Goal: Information Seeking & Learning: Learn about a topic

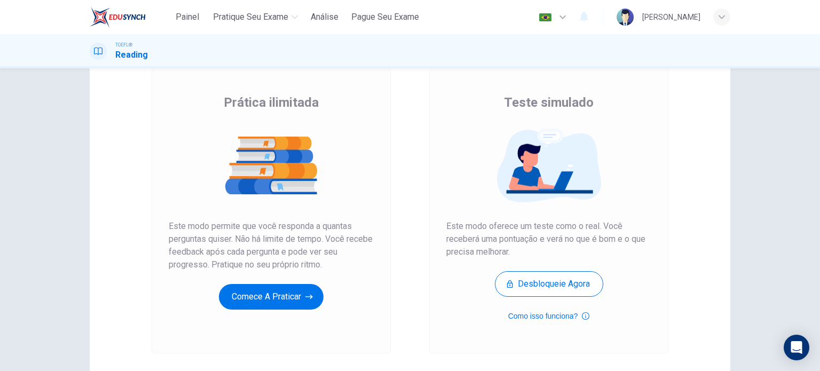
scroll to position [62, 0]
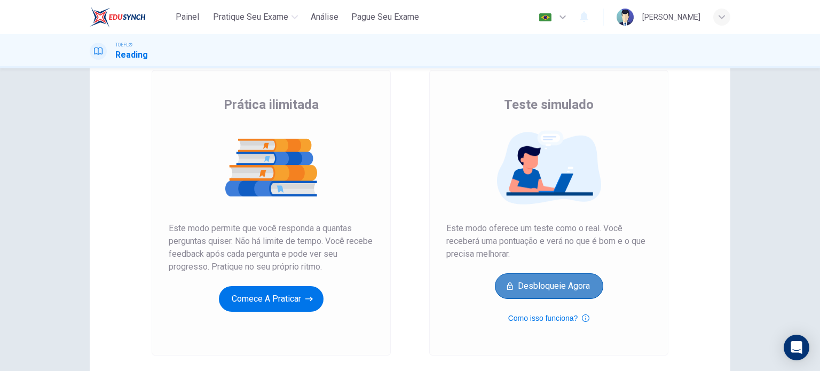
click at [525, 281] on button "Desbloqueie agora" at bounding box center [549, 286] width 108 height 26
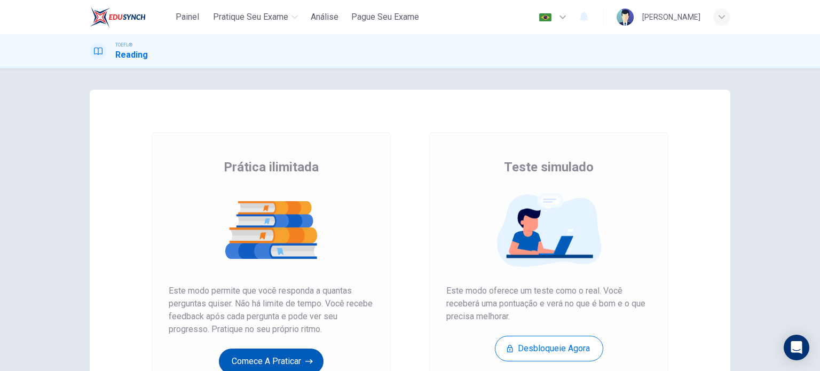
click at [256, 362] on button "Comece a praticar" at bounding box center [271, 361] width 105 height 26
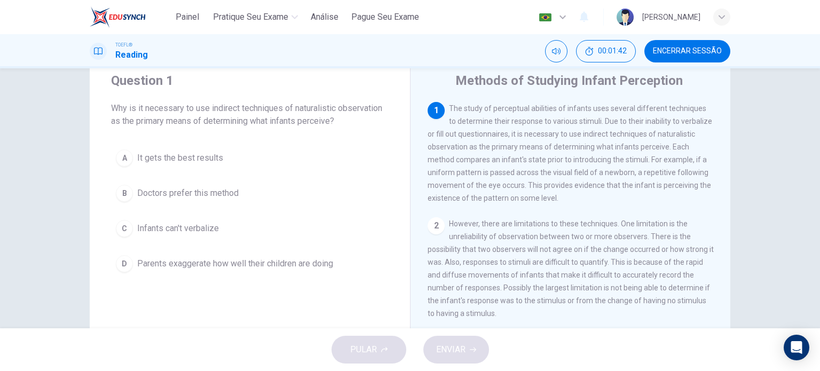
scroll to position [30, 0]
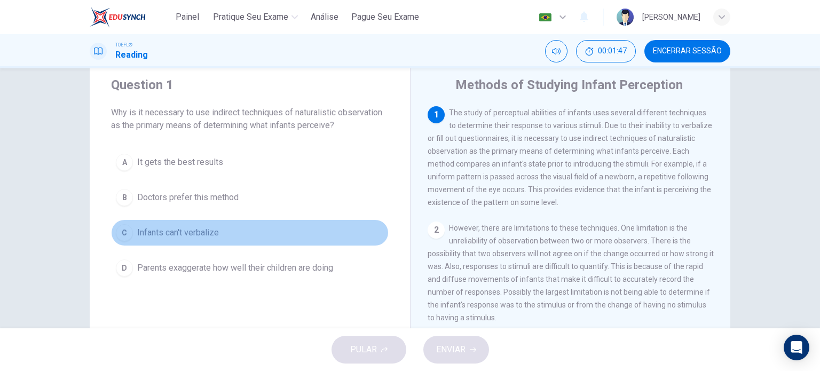
click at [124, 233] on div "C" at bounding box center [124, 232] width 17 height 17
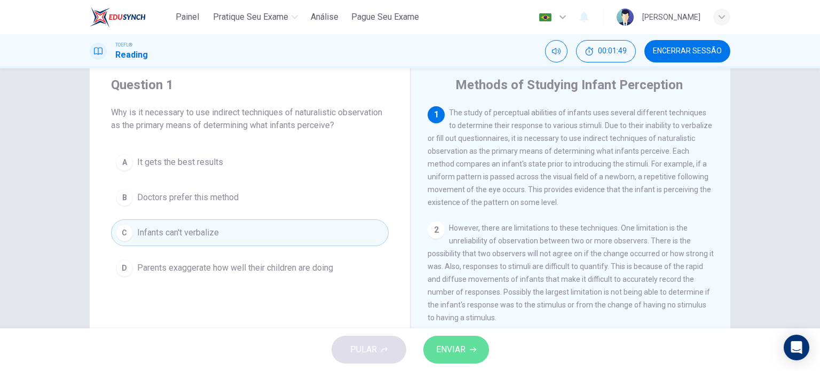
click at [452, 344] on span "ENVIAR" at bounding box center [450, 349] width 29 height 15
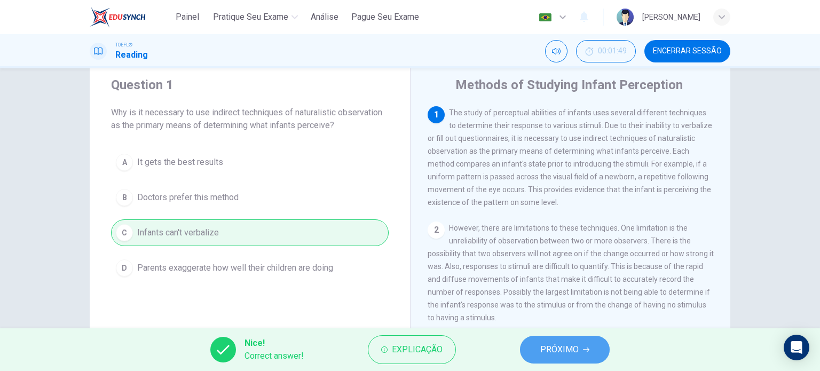
click at [570, 344] on span "PRÓXIMO" at bounding box center [559, 349] width 38 height 15
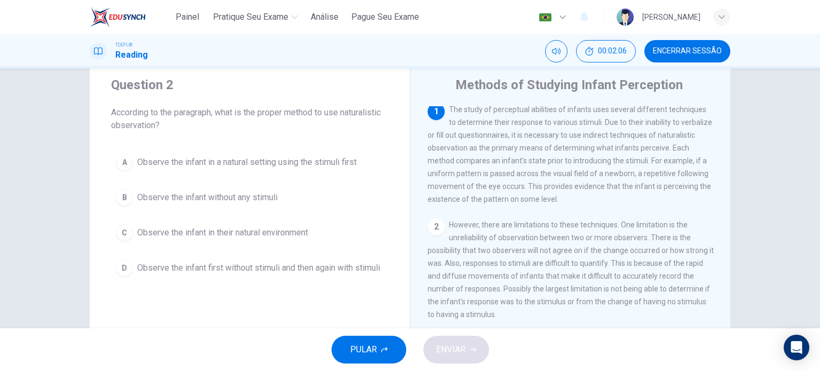
scroll to position [0, 0]
click at [433, 233] on div "2" at bounding box center [435, 229] width 17 height 17
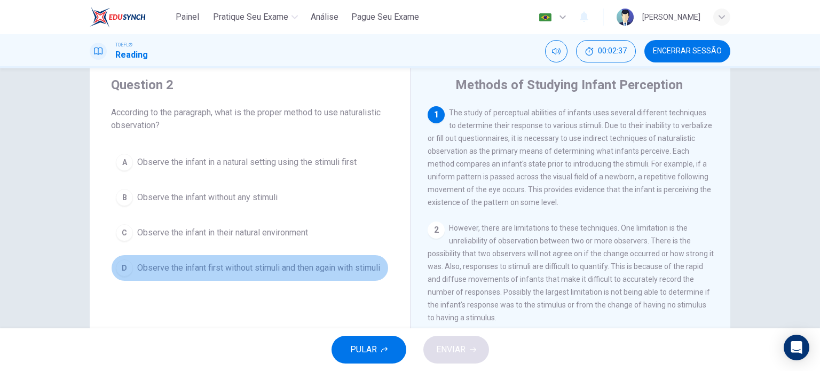
click at [118, 271] on div "D" at bounding box center [124, 267] width 17 height 17
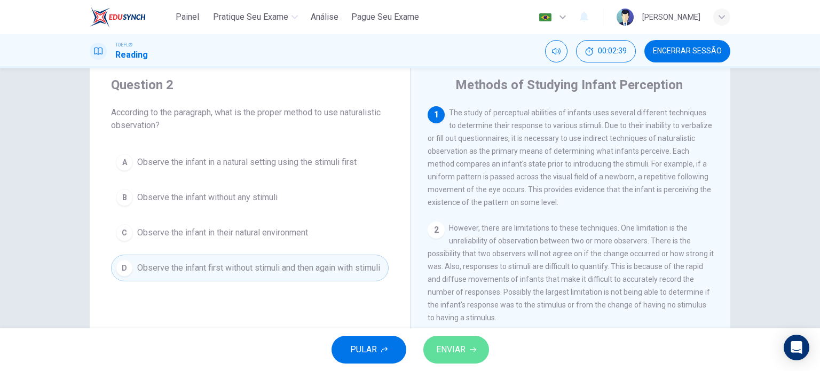
click at [470, 351] on icon "button" at bounding box center [473, 349] width 6 height 6
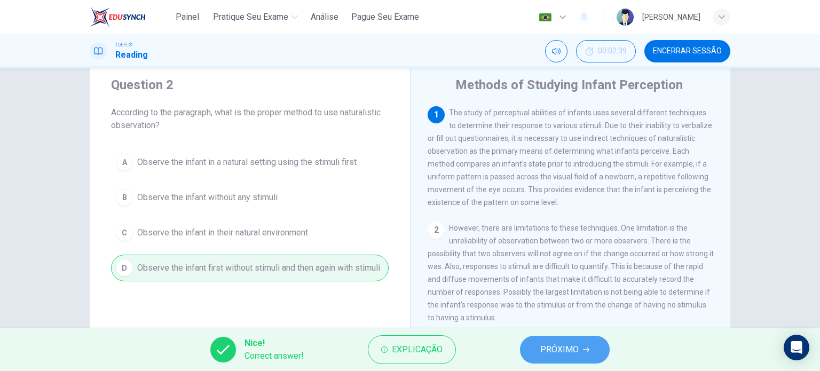
click at [549, 349] on span "PRÓXIMO" at bounding box center [559, 349] width 38 height 15
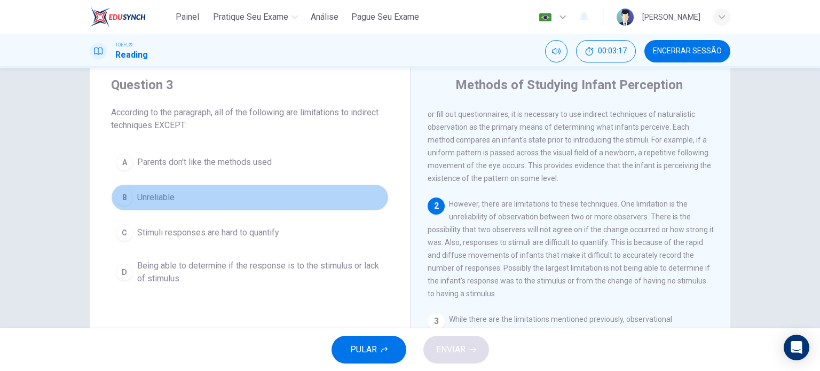
click at [118, 199] on div "B" at bounding box center [124, 197] width 17 height 17
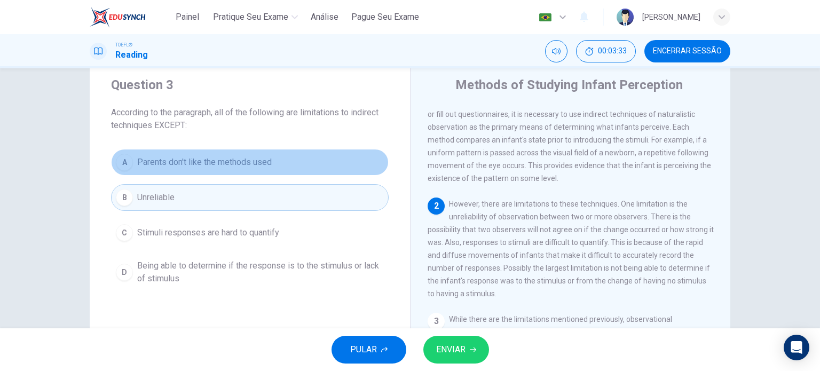
click at [137, 160] on span "Parents don't like the methods used" at bounding box center [204, 162] width 134 height 13
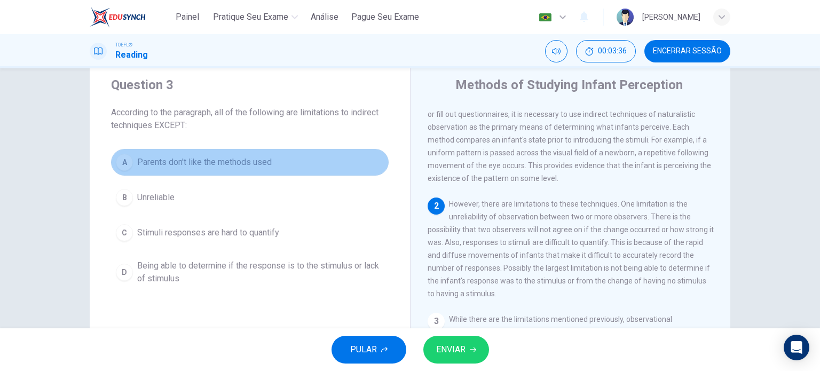
click at [123, 161] on div "A" at bounding box center [124, 162] width 17 height 17
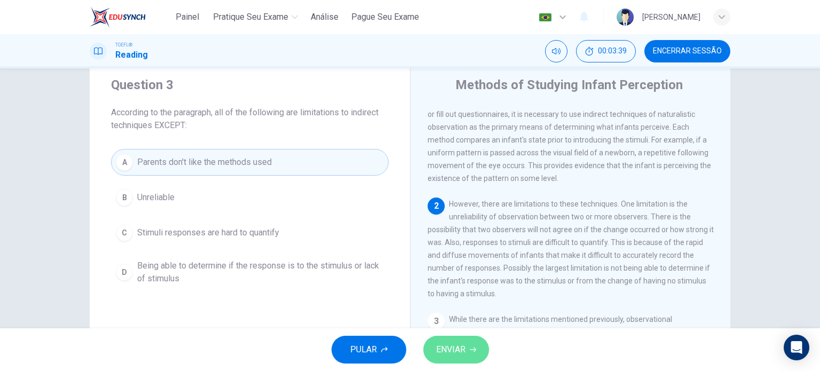
click at [439, 346] on span "ENVIAR" at bounding box center [450, 349] width 29 height 15
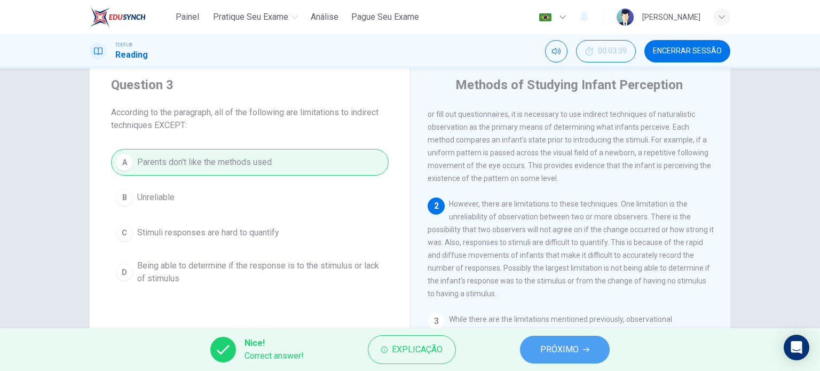
click at [548, 351] on span "PRÓXIMO" at bounding box center [559, 349] width 38 height 15
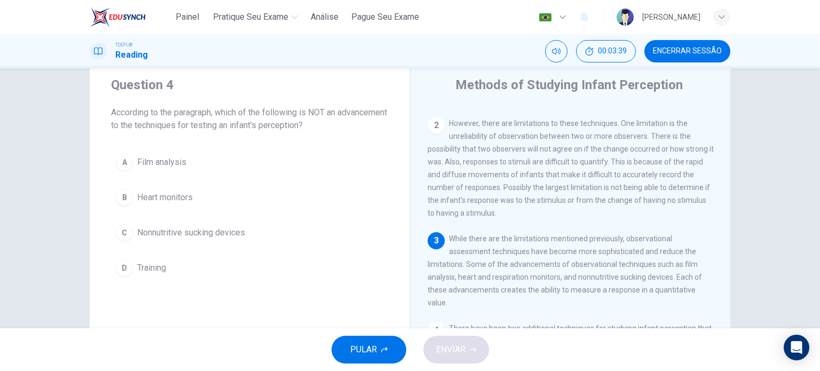
scroll to position [116, 0]
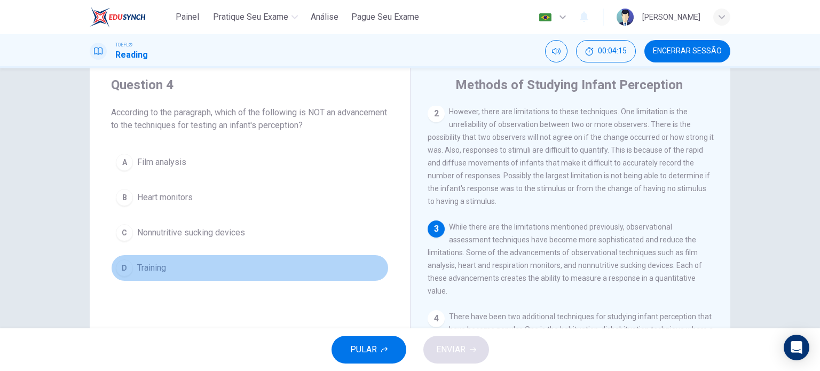
click at [116, 263] on div "D" at bounding box center [124, 267] width 17 height 17
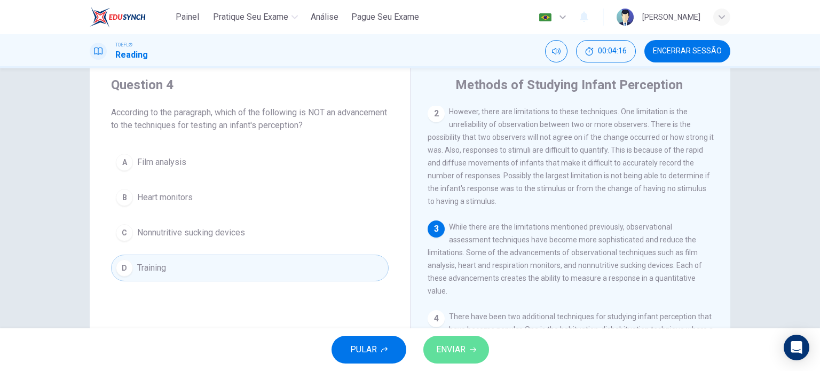
click at [455, 349] on span "ENVIAR" at bounding box center [450, 349] width 29 height 15
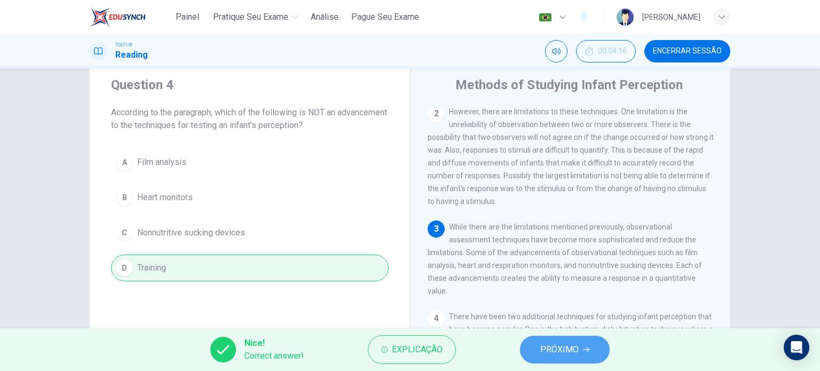
click at [551, 348] on span "PRÓXIMO" at bounding box center [559, 349] width 38 height 15
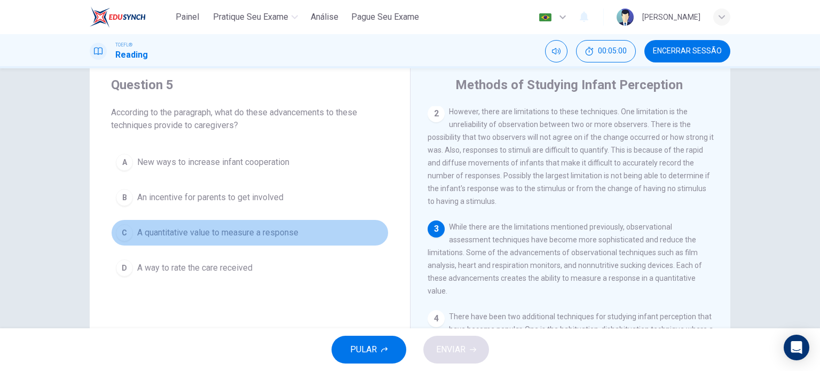
click at [121, 234] on div "C" at bounding box center [124, 232] width 17 height 17
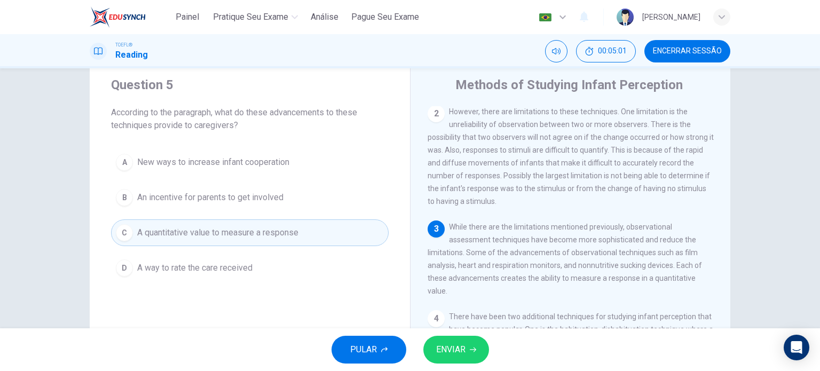
click at [446, 350] on span "ENVIAR" at bounding box center [450, 349] width 29 height 15
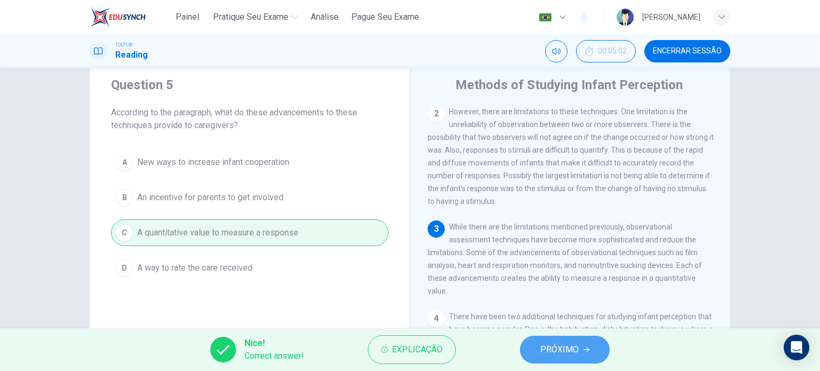
click at [541, 345] on span "PRÓXIMO" at bounding box center [559, 349] width 38 height 15
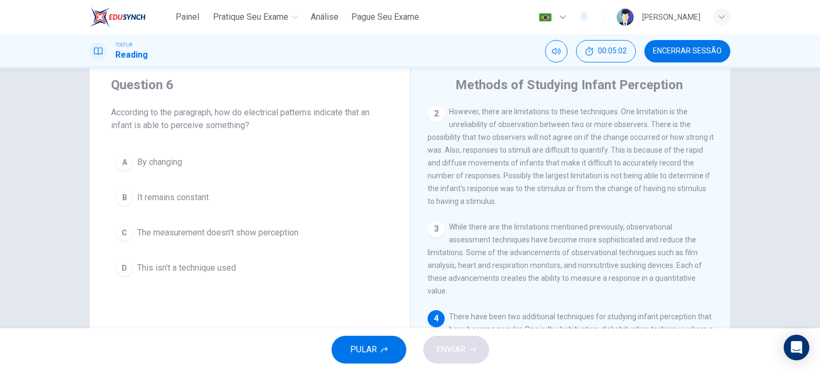
scroll to position [247, 0]
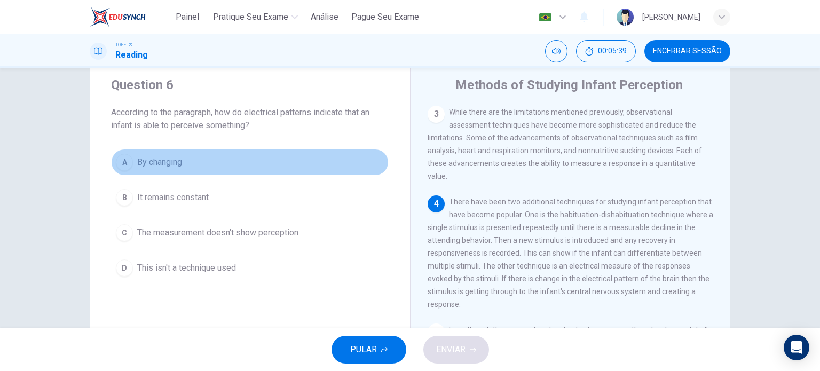
click at [126, 156] on div "A" at bounding box center [124, 162] width 17 height 17
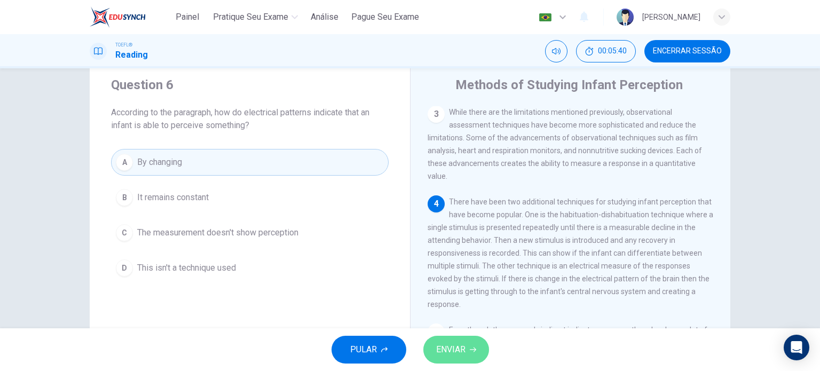
click at [469, 342] on button "ENVIAR" at bounding box center [456, 350] width 66 height 28
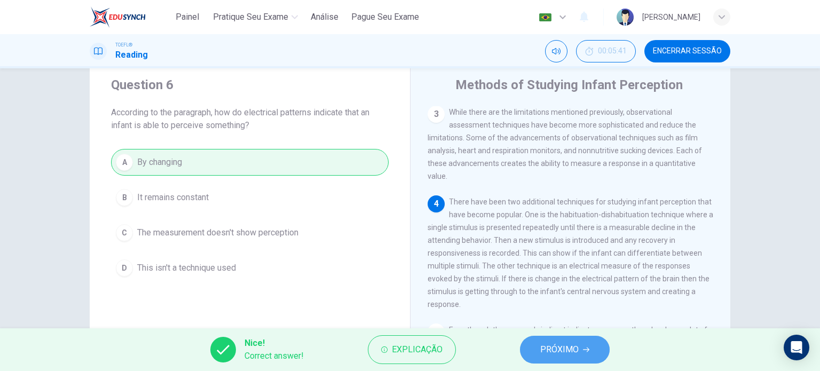
click at [581, 347] on button "PRÓXIMO" at bounding box center [565, 350] width 90 height 28
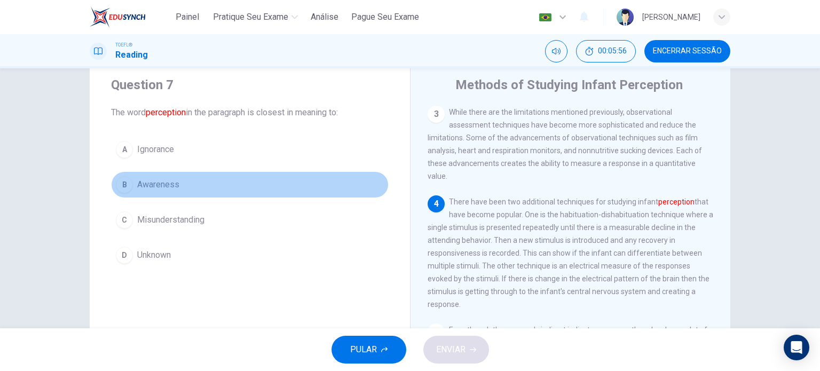
click at [123, 185] on div "B" at bounding box center [124, 184] width 17 height 17
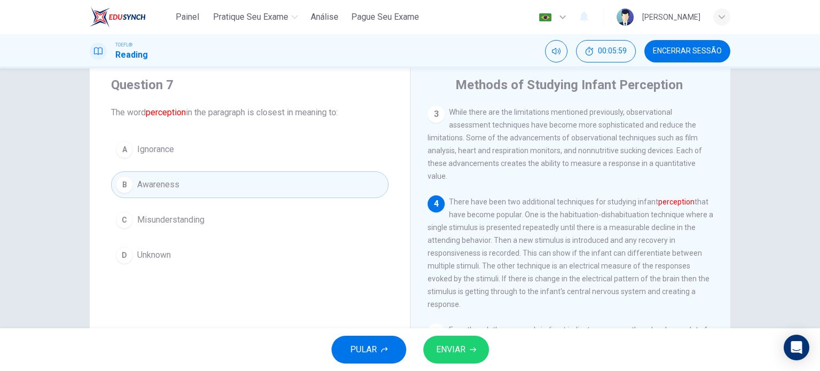
click at [457, 348] on span "ENVIAR" at bounding box center [450, 349] width 29 height 15
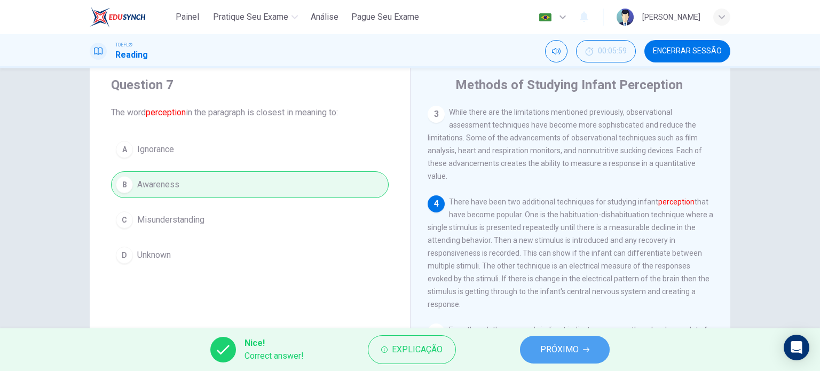
click at [564, 337] on button "PRÓXIMO" at bounding box center [565, 350] width 90 height 28
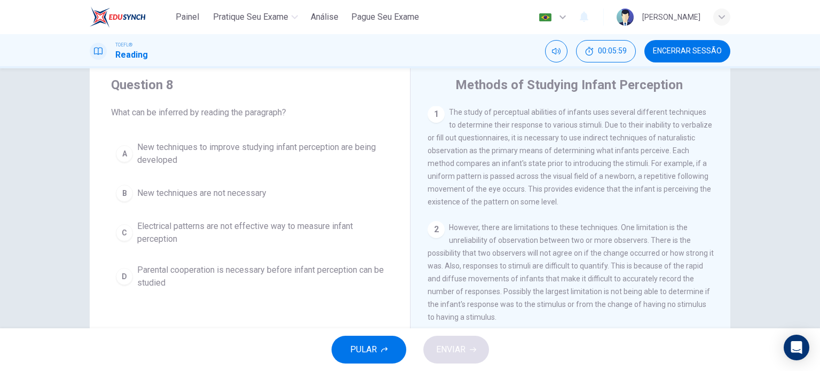
scroll to position [0, 0]
click at [725, 314] on div "Methods of Studying Infant Perception 1 The study of perceptual abilities of in…" at bounding box center [570, 244] width 320 height 371
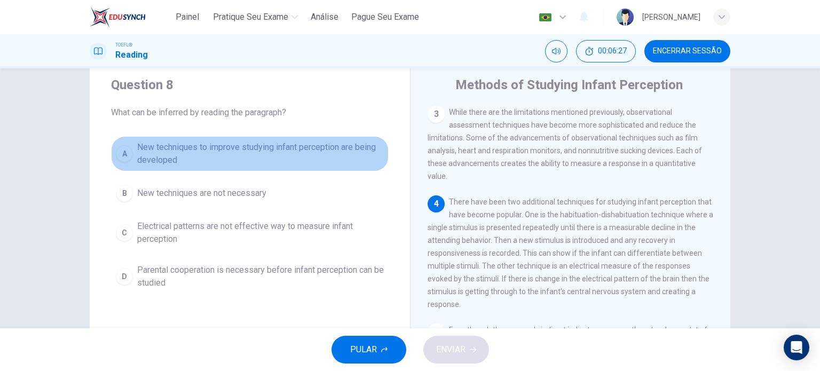
click at [124, 153] on div "A" at bounding box center [124, 153] width 17 height 17
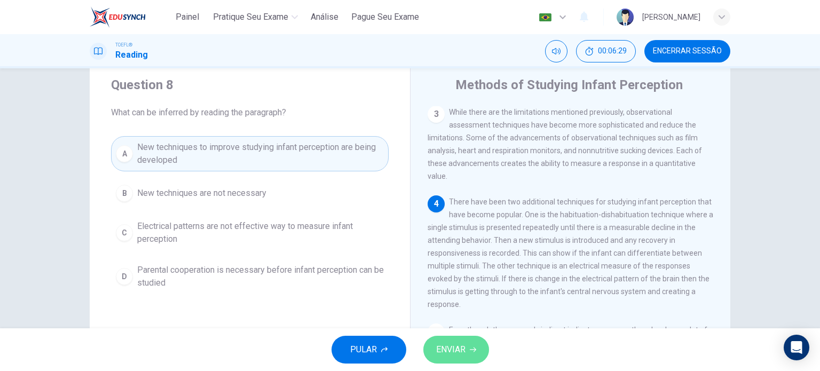
click at [449, 346] on span "ENVIAR" at bounding box center [450, 349] width 29 height 15
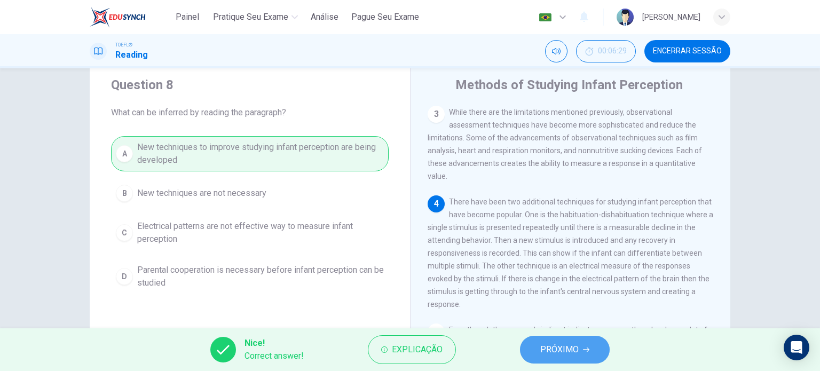
click at [552, 347] on span "PRÓXIMO" at bounding box center [559, 349] width 38 height 15
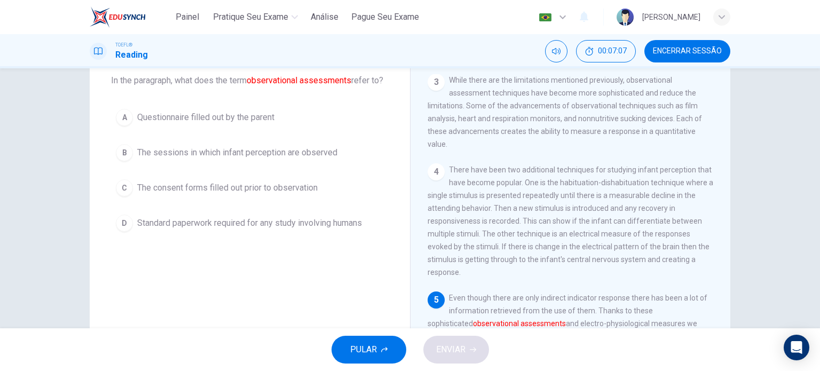
scroll to position [64, 0]
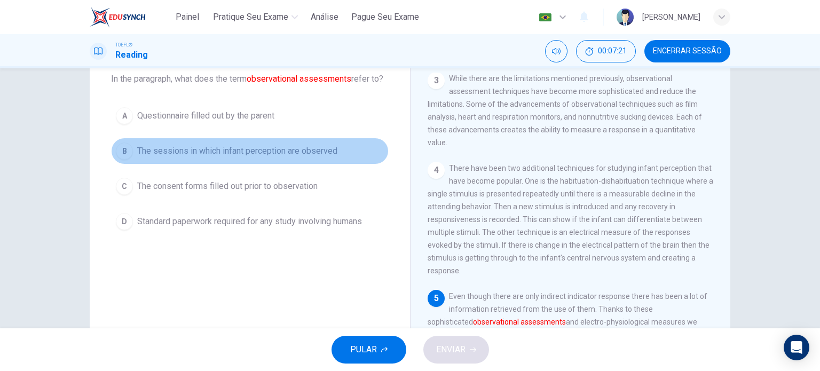
click at [121, 160] on div "B" at bounding box center [124, 150] width 17 height 17
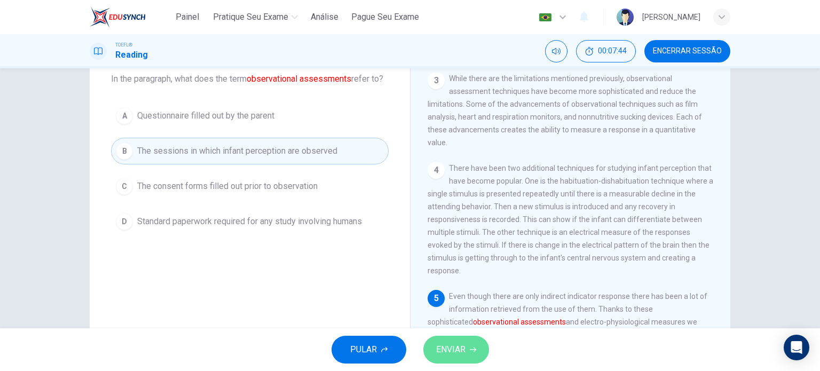
click at [454, 346] on span "ENVIAR" at bounding box center [450, 349] width 29 height 15
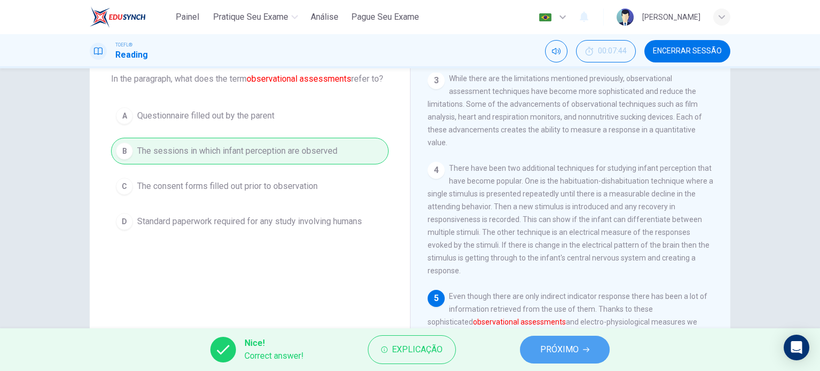
click at [558, 350] on span "PRÓXIMO" at bounding box center [559, 349] width 38 height 15
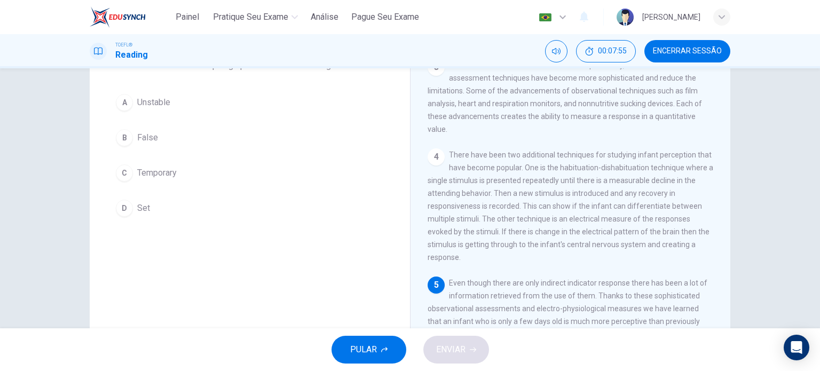
scroll to position [66, 0]
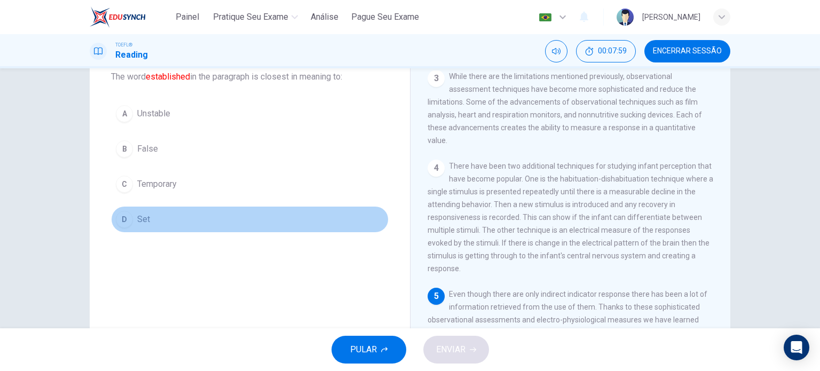
click at [122, 221] on div "D" at bounding box center [124, 219] width 17 height 17
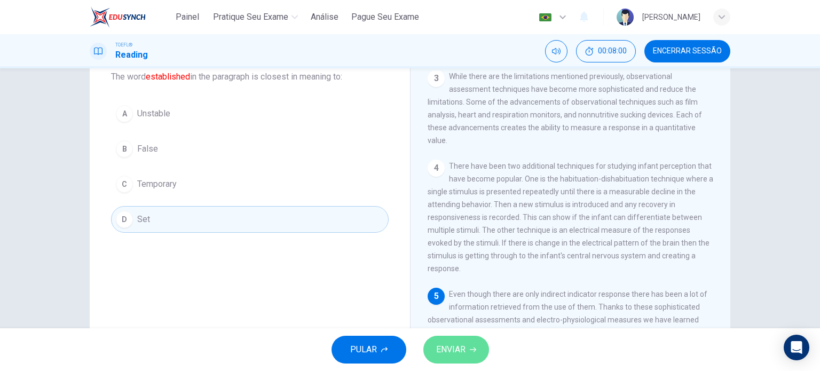
click at [455, 358] on button "ENVIAR" at bounding box center [456, 350] width 66 height 28
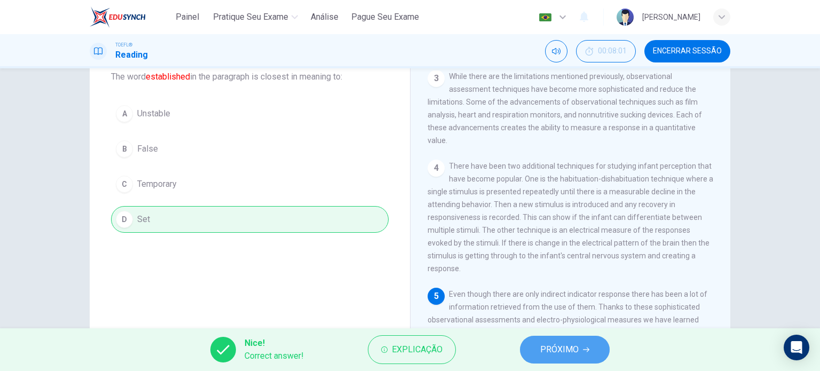
click at [567, 347] on span "PRÓXIMO" at bounding box center [559, 349] width 38 height 15
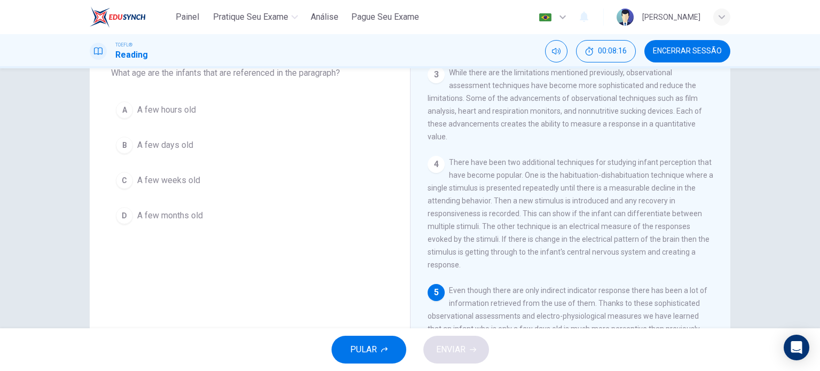
scroll to position [46, 0]
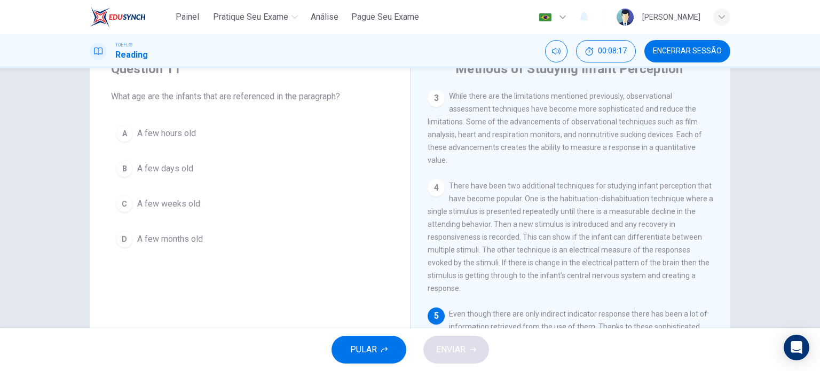
click at [121, 168] on div "B" at bounding box center [124, 168] width 17 height 17
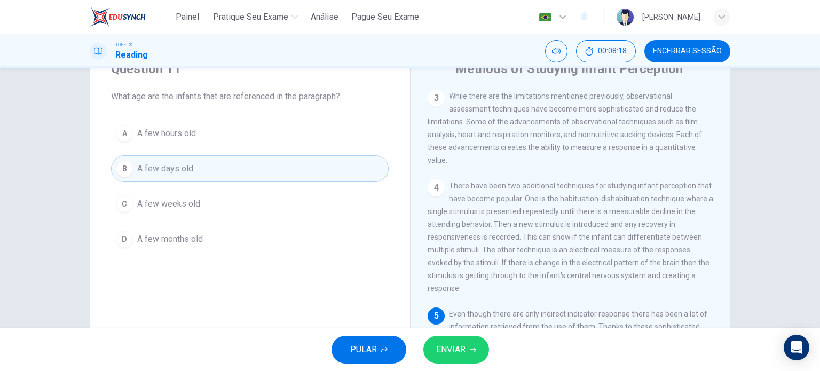
click at [461, 356] on span "ENVIAR" at bounding box center [450, 349] width 29 height 15
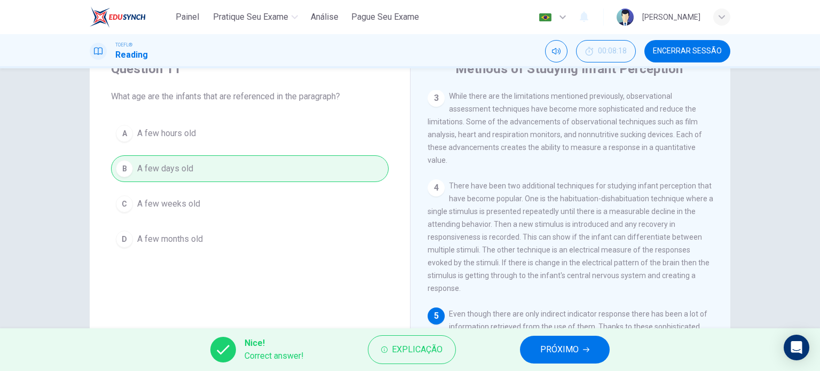
click at [578, 353] on span "PRÓXIMO" at bounding box center [559, 349] width 38 height 15
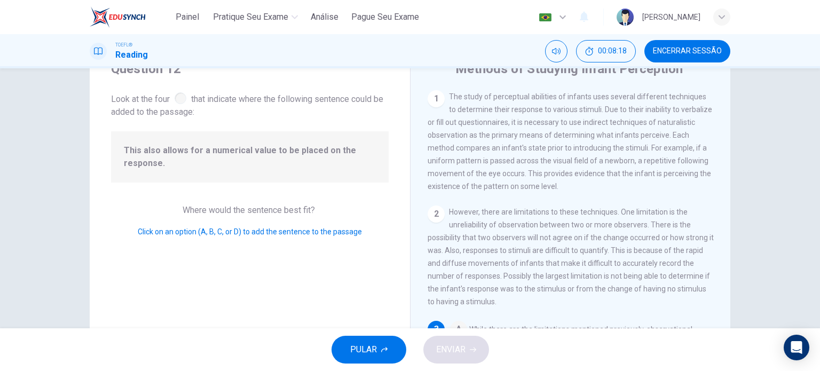
scroll to position [131, 0]
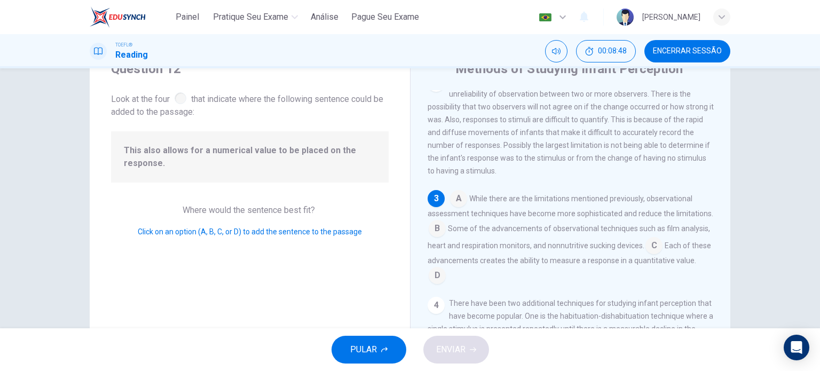
click at [446, 283] on input at bounding box center [437, 276] width 17 height 17
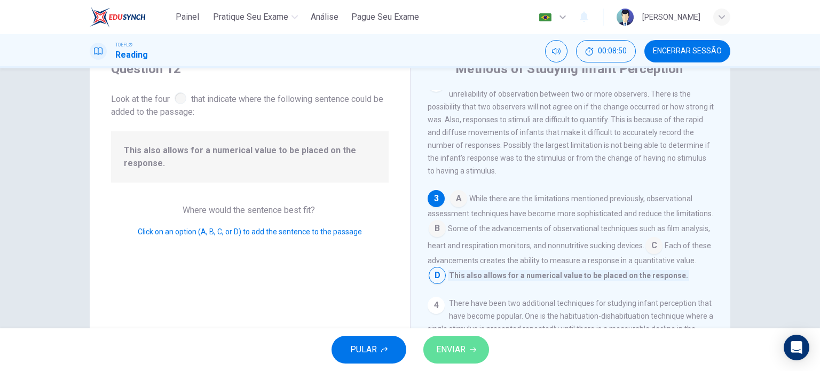
click at [467, 348] on button "ENVIAR" at bounding box center [456, 350] width 66 height 28
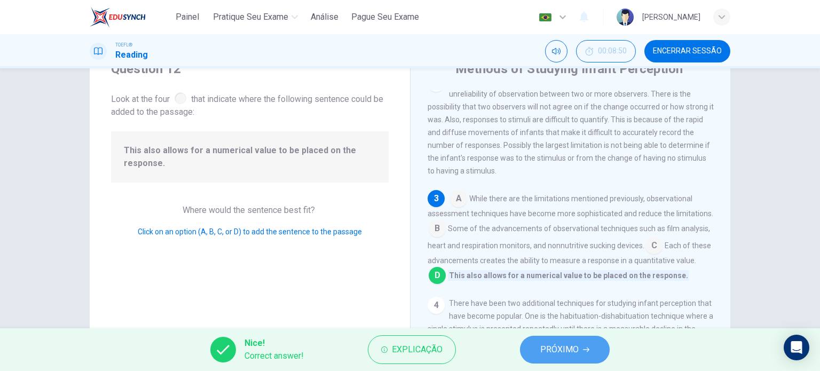
click at [527, 350] on button "PRÓXIMO" at bounding box center [565, 350] width 90 height 28
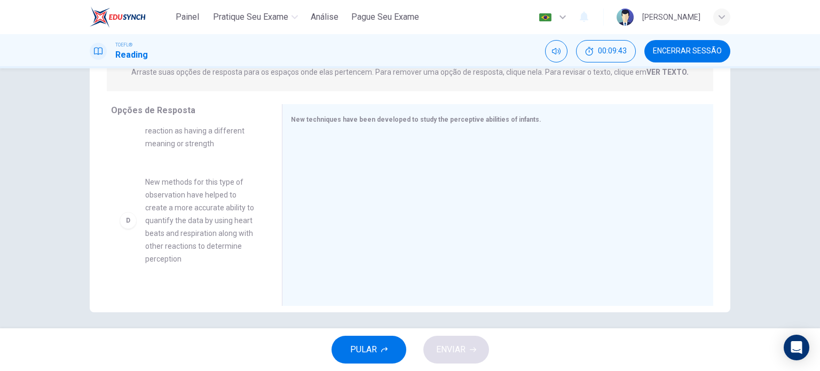
scroll to position [256, 0]
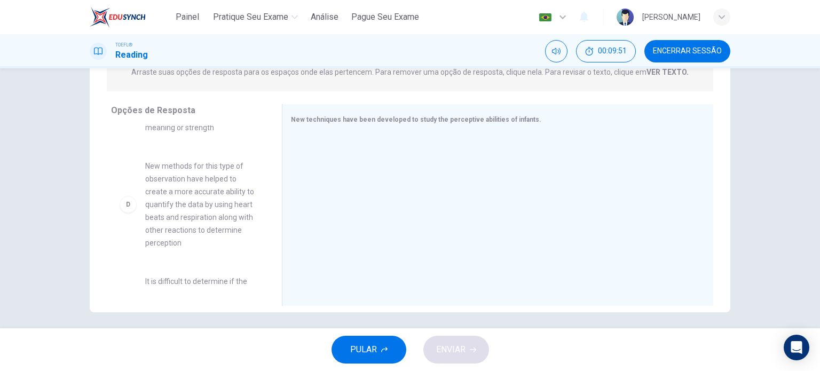
click at [132, 210] on div "D New methods for this type of observation have helped to create a more accurat…" at bounding box center [188, 205] width 137 height 90
click at [123, 207] on div "D" at bounding box center [128, 204] width 17 height 17
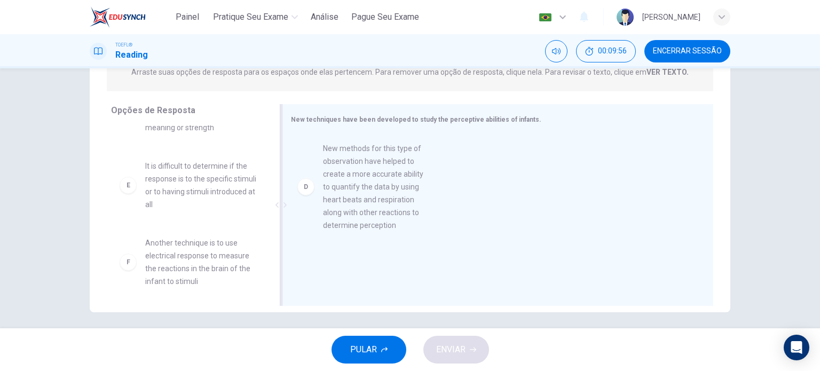
drag, startPoint x: 123, startPoint y: 207, endPoint x: 306, endPoint y: 185, distance: 184.3
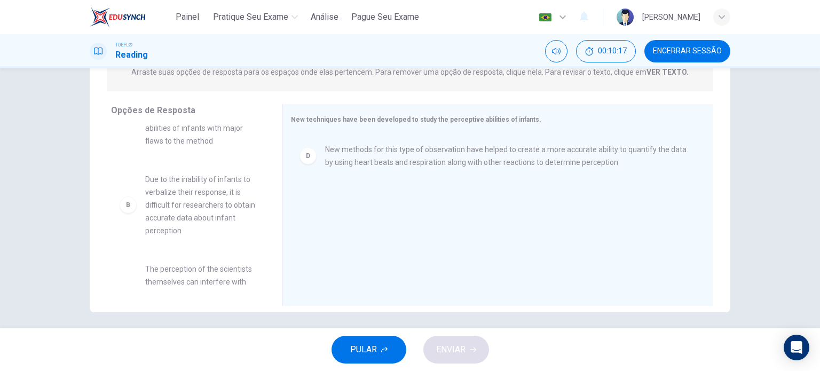
scroll to position [0, 0]
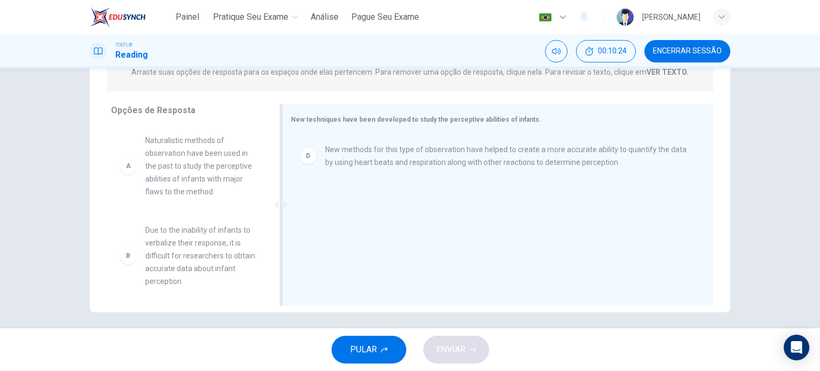
click at [310, 157] on div "D" at bounding box center [307, 155] width 17 height 17
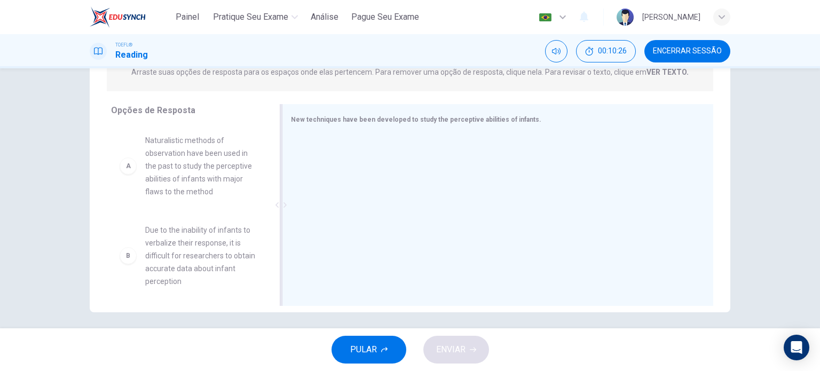
click at [126, 174] on div "A Naturalistic methods of observation have been used in the past to study the p…" at bounding box center [188, 166] width 137 height 64
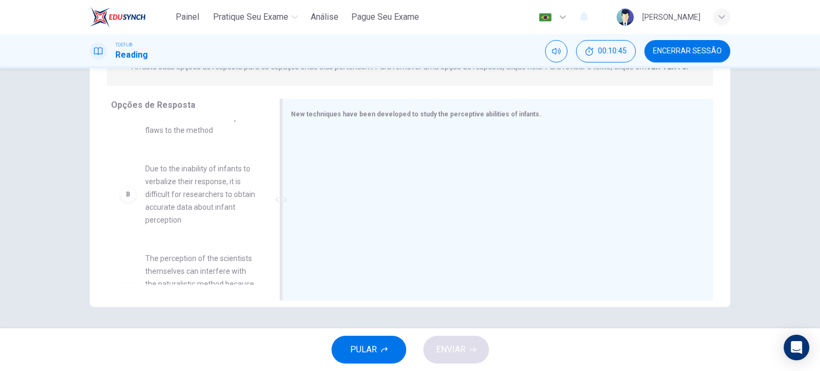
scroll to position [57, 0]
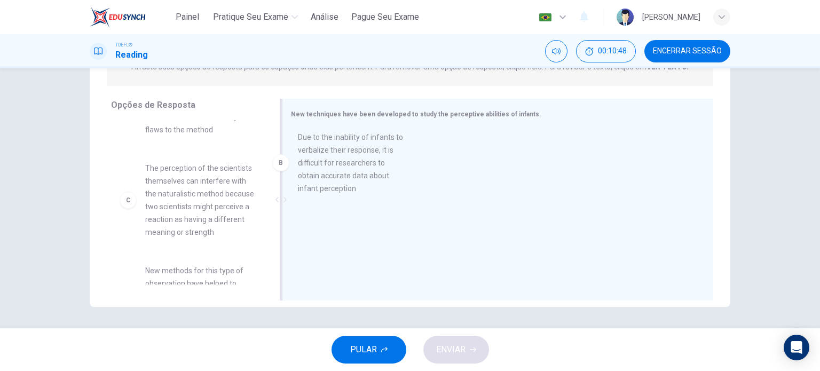
drag, startPoint x: 136, startPoint y: 198, endPoint x: 294, endPoint y: 168, distance: 161.4
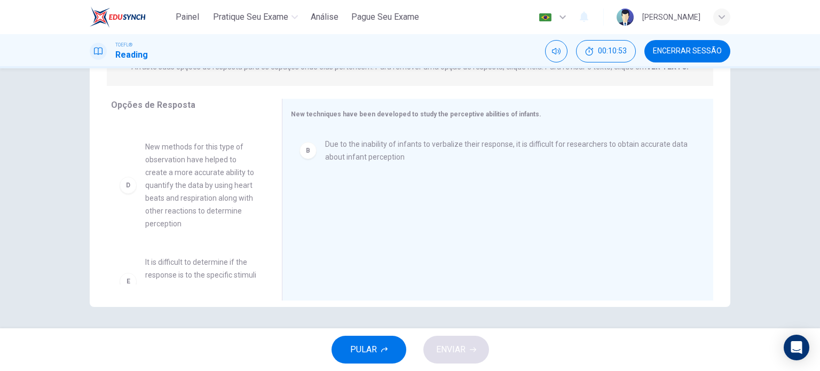
scroll to position [189, 0]
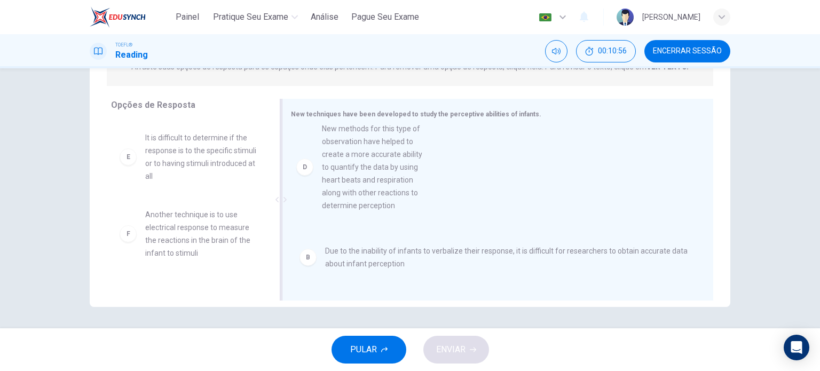
drag, startPoint x: 147, startPoint y: 177, endPoint x: 329, endPoint y: 168, distance: 182.2
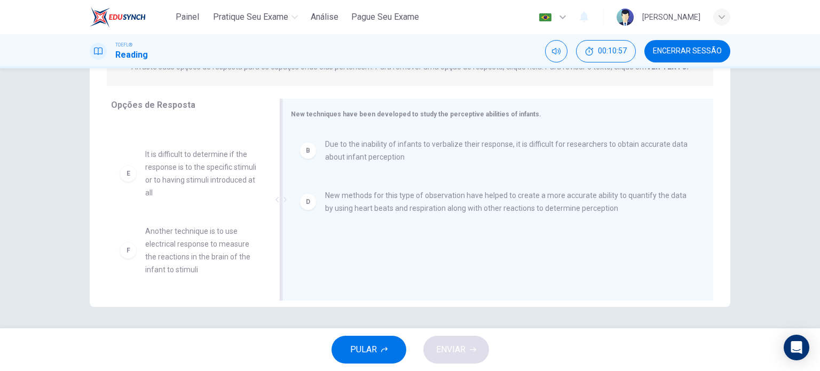
scroll to position [173, 0]
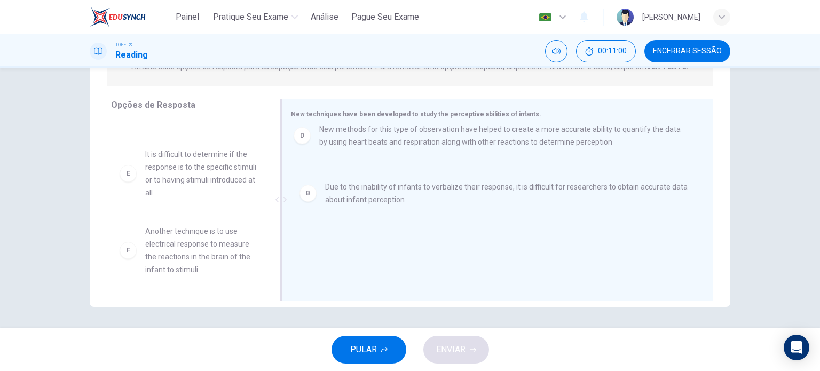
drag, startPoint x: 345, startPoint y: 209, endPoint x: 342, endPoint y: 138, distance: 70.5
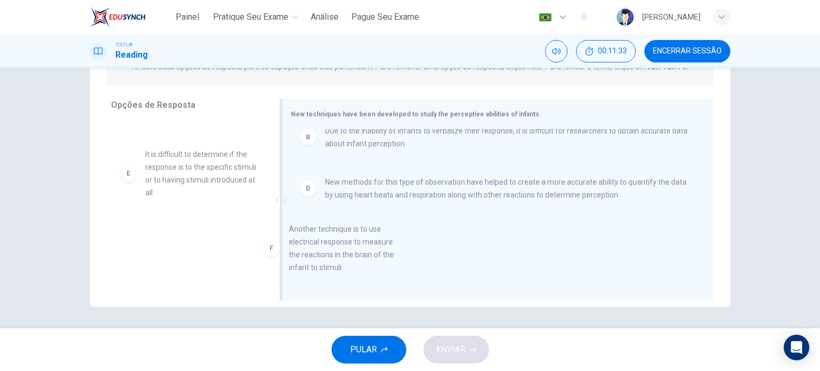
scroll to position [13, 0]
drag, startPoint x: 134, startPoint y: 257, endPoint x: 322, endPoint y: 255, distance: 187.3
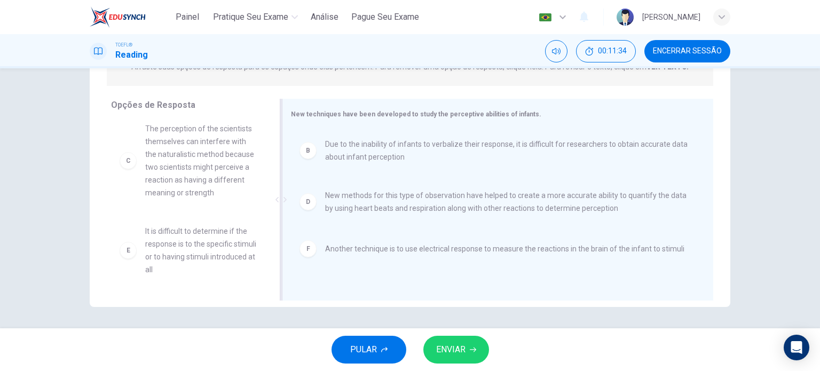
scroll to position [96, 0]
click at [464, 358] on button "ENVIAR" at bounding box center [456, 350] width 66 height 28
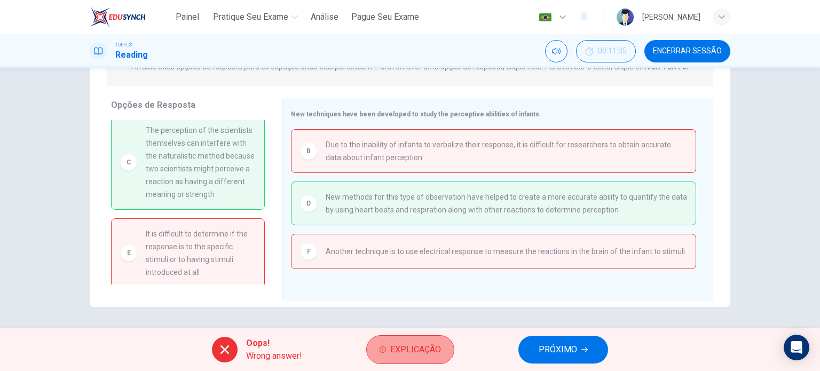
click at [410, 340] on button "Explicação" at bounding box center [410, 349] width 88 height 29
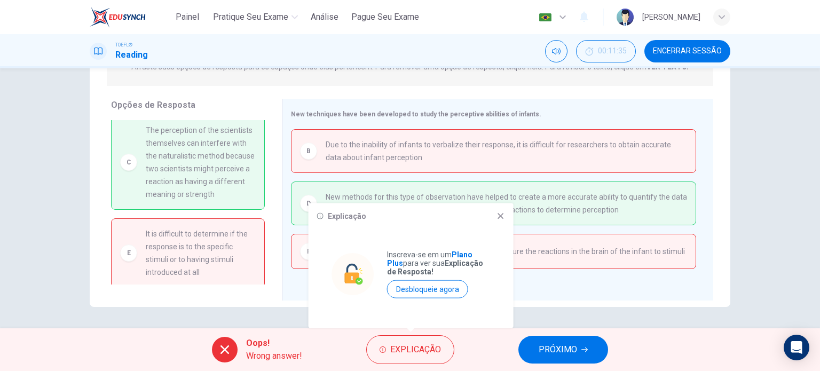
click at [499, 213] on icon at bounding box center [500, 216] width 9 height 9
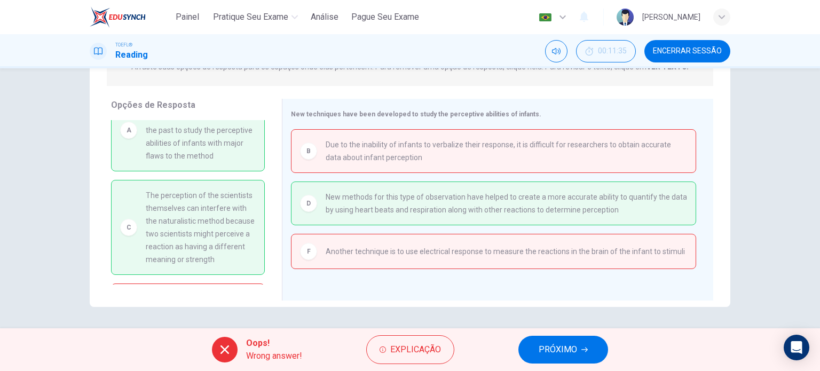
scroll to position [0, 0]
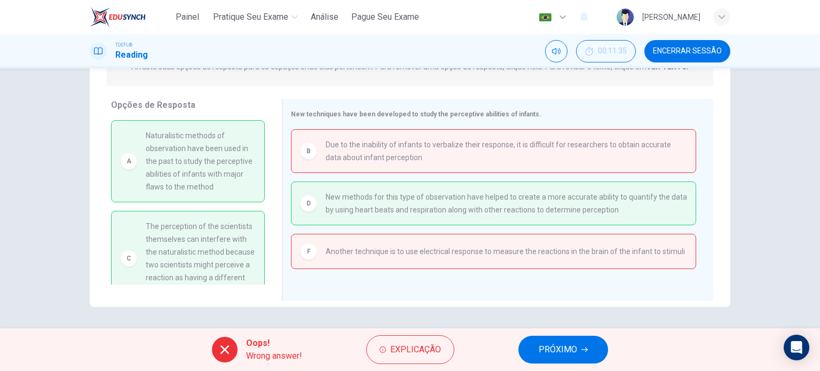
click at [271, 172] on div "Opções de Resposta A Naturalistic methods of observation have been used in the …" at bounding box center [186, 202] width 192 height 207
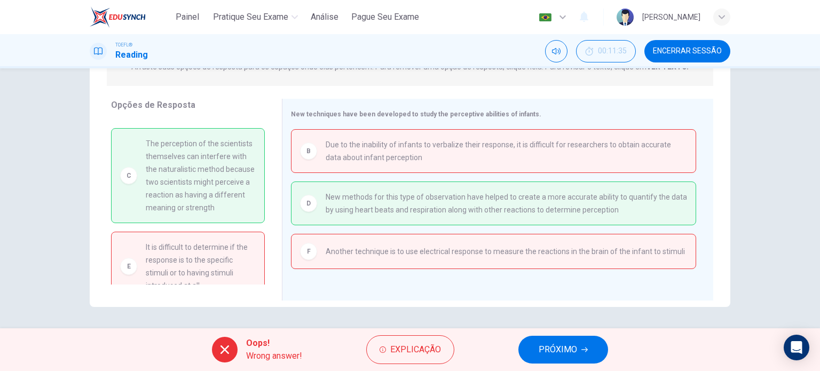
scroll to position [88, 0]
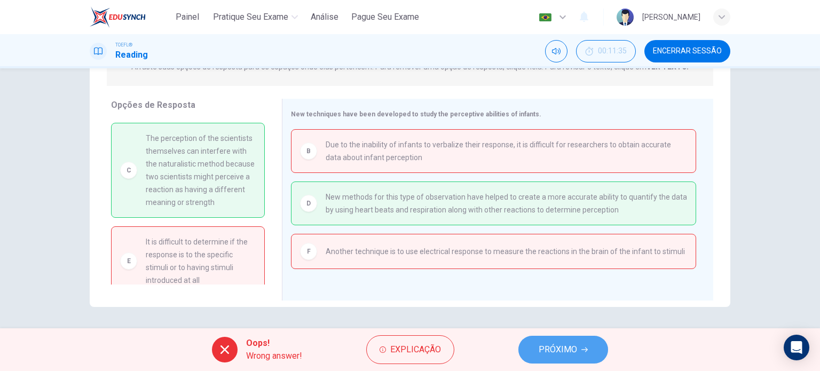
click at [555, 353] on span "PRÓXIMO" at bounding box center [557, 349] width 38 height 15
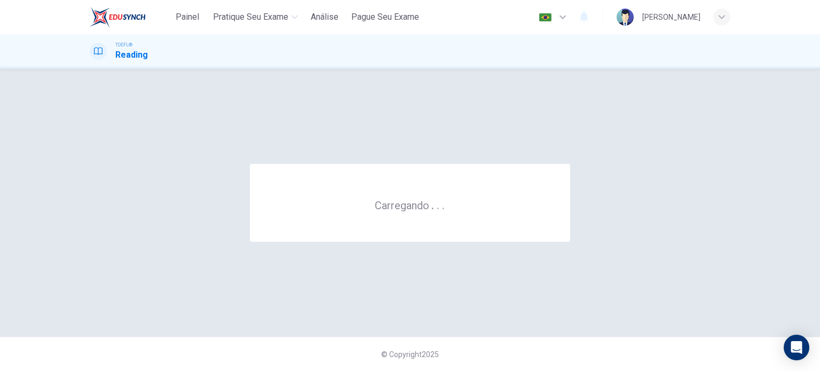
scroll to position [0, 0]
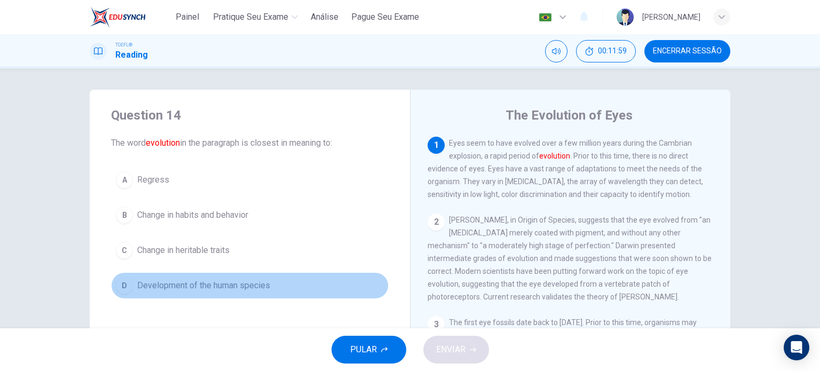
click at [121, 284] on div "D" at bounding box center [124, 285] width 17 height 17
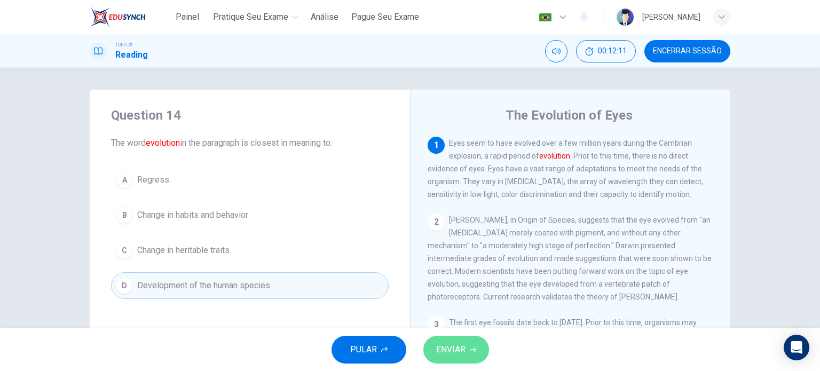
click at [456, 338] on button "ENVIAR" at bounding box center [456, 350] width 66 height 28
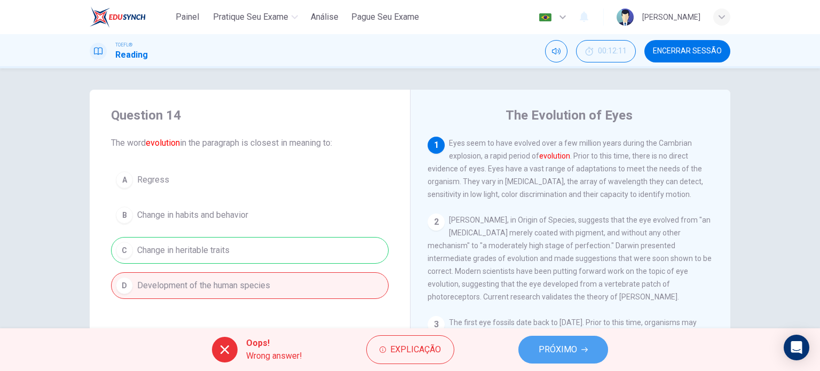
click at [528, 352] on button "PRÓXIMO" at bounding box center [563, 350] width 90 height 28
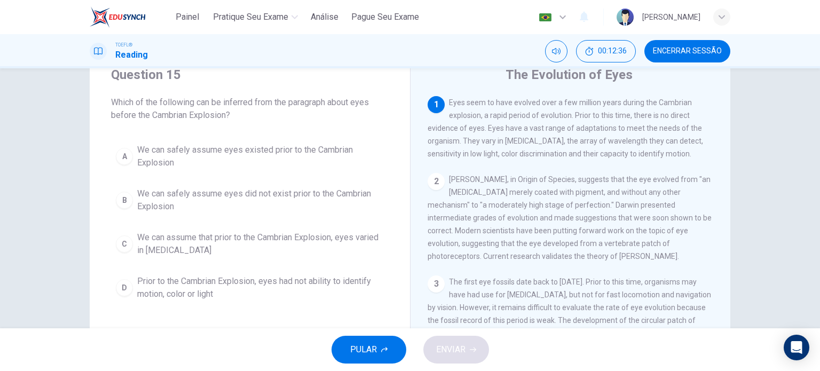
scroll to position [38, 0]
click at [121, 243] on div "C" at bounding box center [124, 246] width 17 height 17
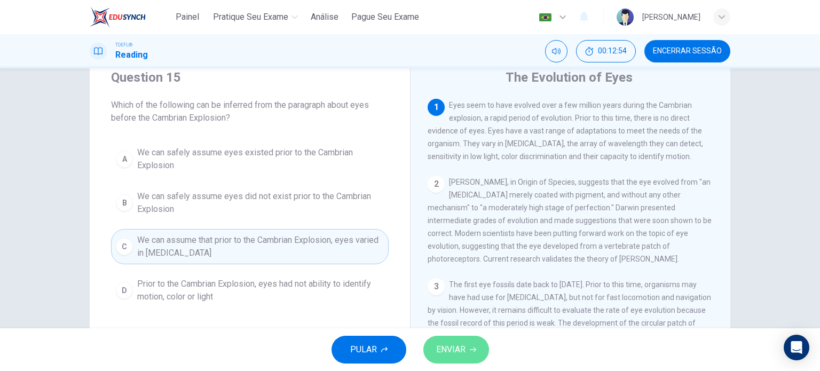
click at [459, 354] on span "ENVIAR" at bounding box center [450, 349] width 29 height 15
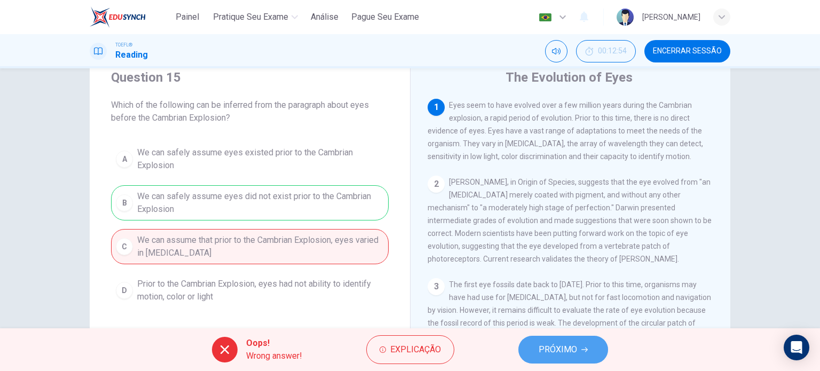
click at [559, 351] on span "PRÓXIMO" at bounding box center [557, 349] width 38 height 15
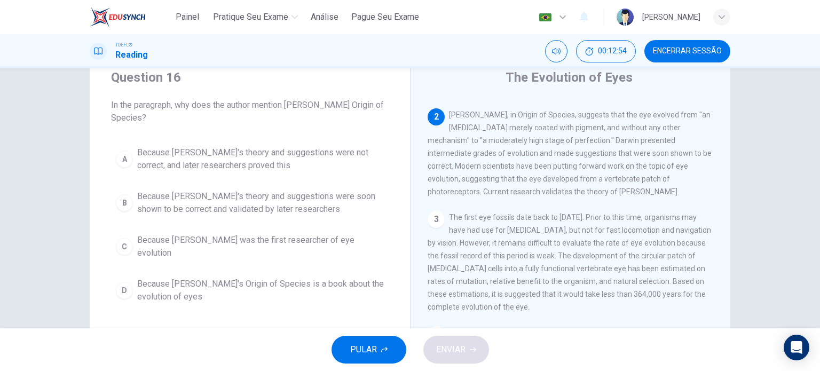
scroll to position [79, 0]
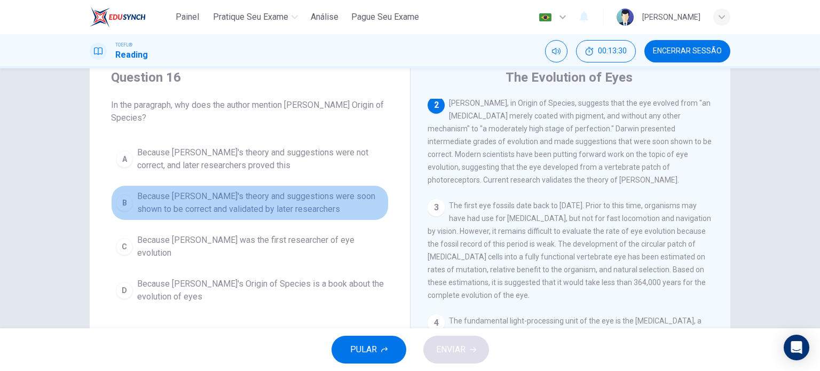
click at [119, 207] on div "B" at bounding box center [124, 202] width 17 height 17
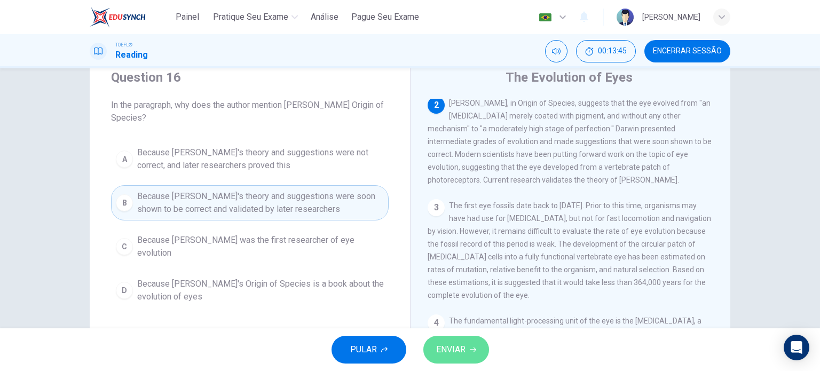
click at [442, 355] on span "ENVIAR" at bounding box center [450, 349] width 29 height 15
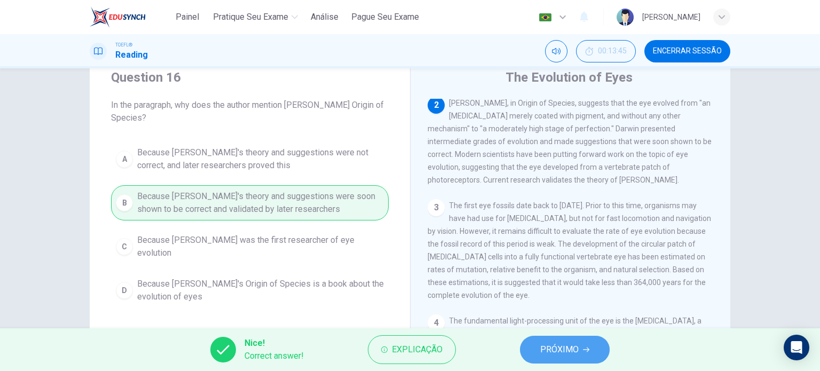
click at [549, 343] on span "PRÓXIMO" at bounding box center [559, 349] width 38 height 15
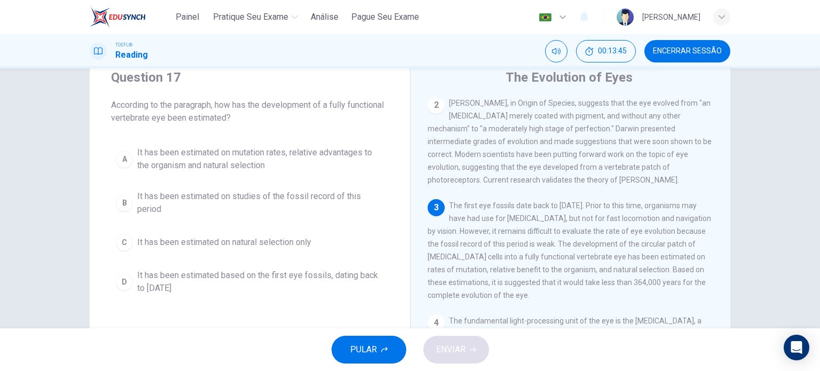
scroll to position [90, 0]
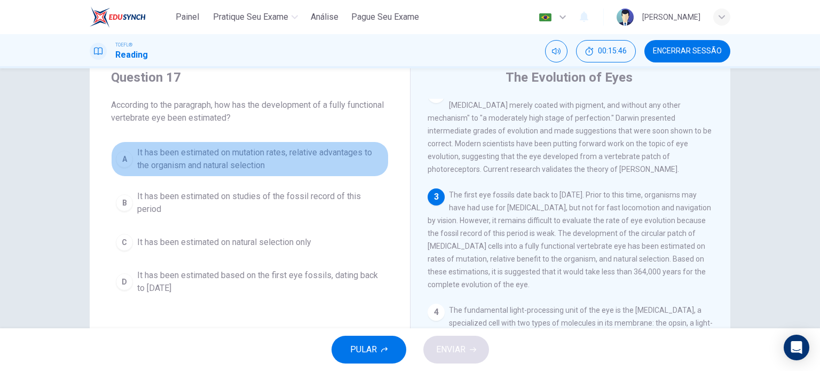
click at [123, 165] on div "A" at bounding box center [124, 158] width 17 height 17
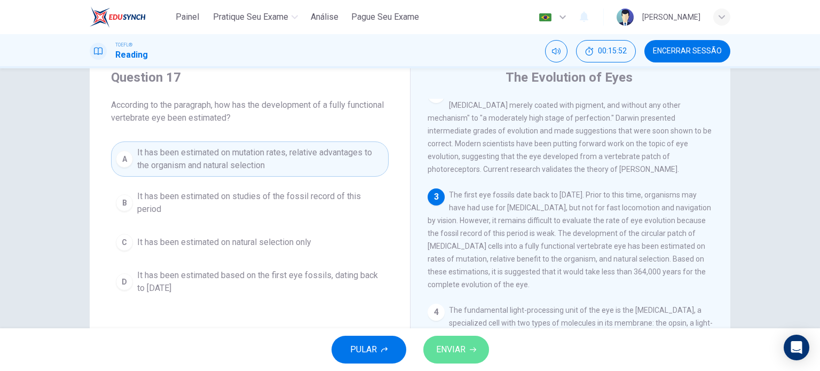
click at [474, 358] on button "ENVIAR" at bounding box center [456, 350] width 66 height 28
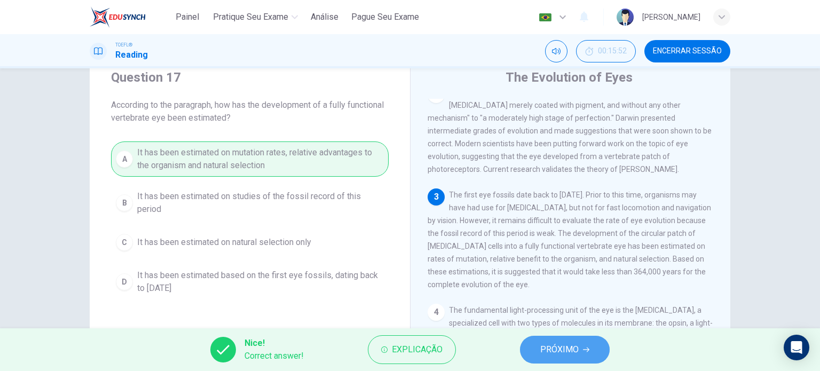
click at [570, 358] on button "PRÓXIMO" at bounding box center [565, 350] width 90 height 28
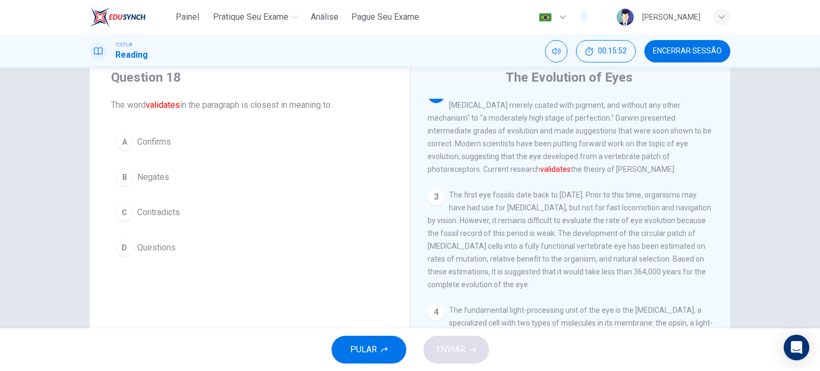
scroll to position [79, 0]
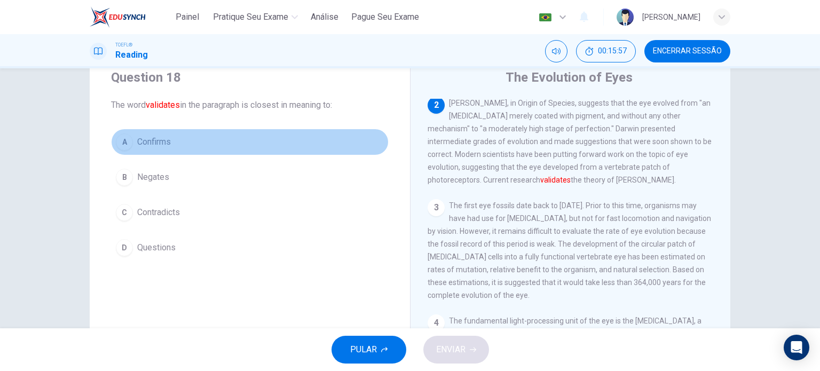
click at [126, 146] on div "A" at bounding box center [124, 141] width 17 height 17
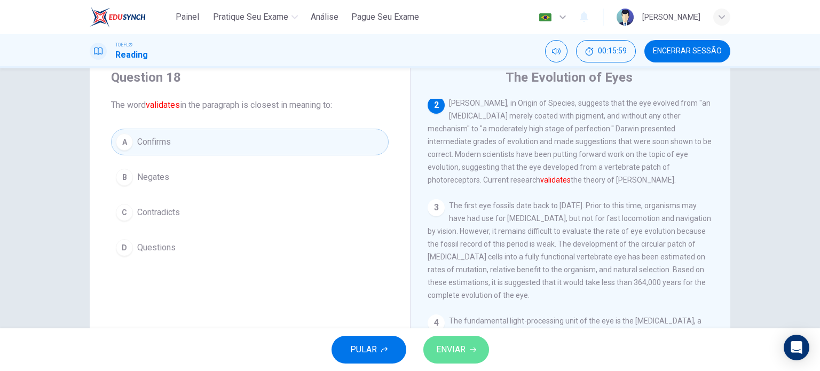
click at [444, 358] on button "ENVIAR" at bounding box center [456, 350] width 66 height 28
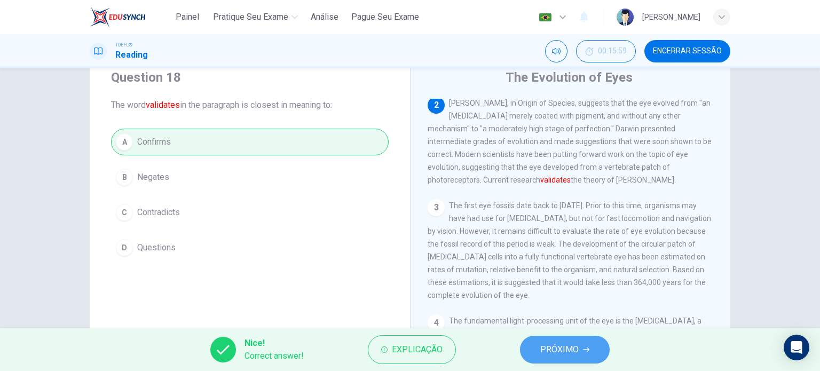
click at [544, 344] on span "PRÓXIMO" at bounding box center [559, 349] width 38 height 15
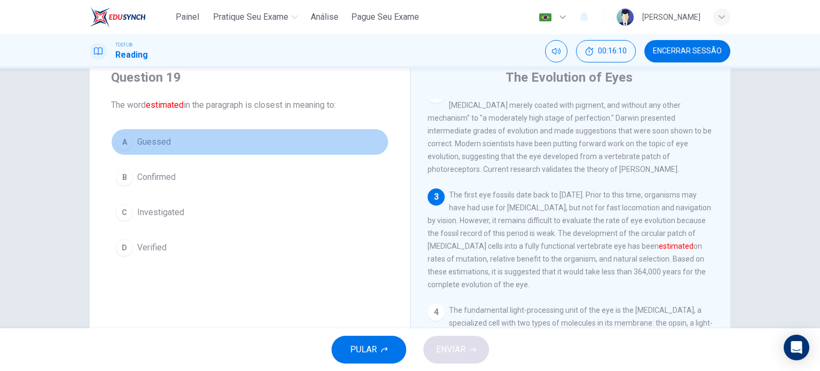
click at [117, 144] on div "A" at bounding box center [124, 141] width 17 height 17
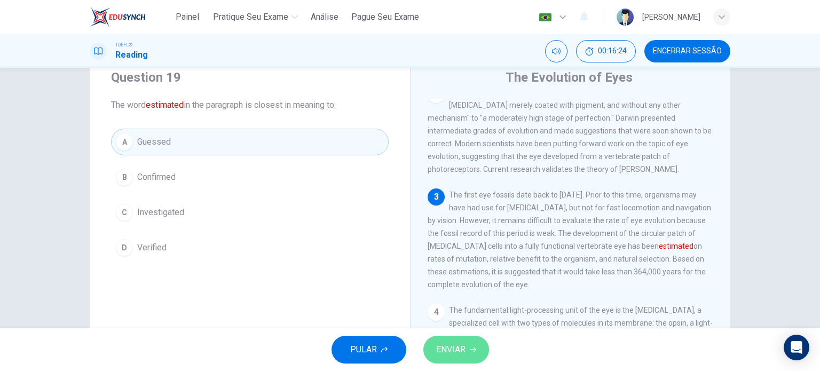
click at [456, 342] on span "ENVIAR" at bounding box center [450, 349] width 29 height 15
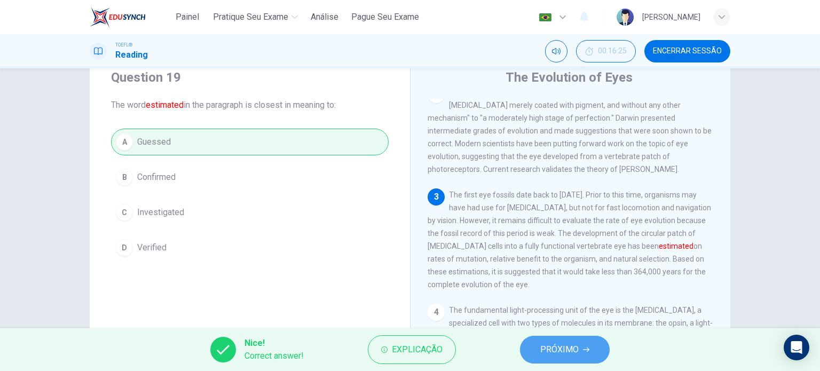
click at [568, 339] on button "PRÓXIMO" at bounding box center [565, 350] width 90 height 28
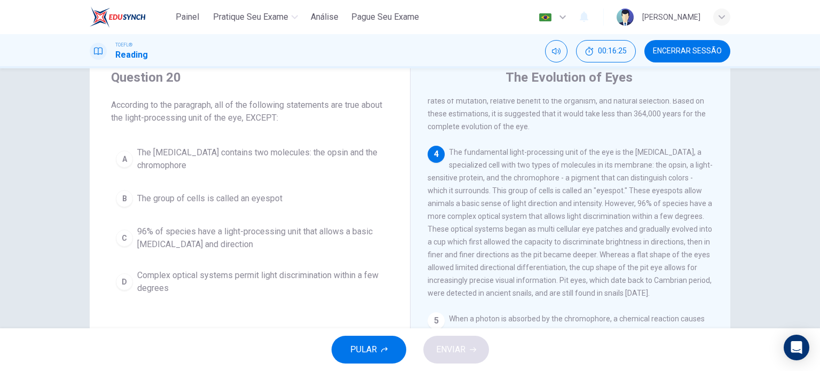
scroll to position [261, 0]
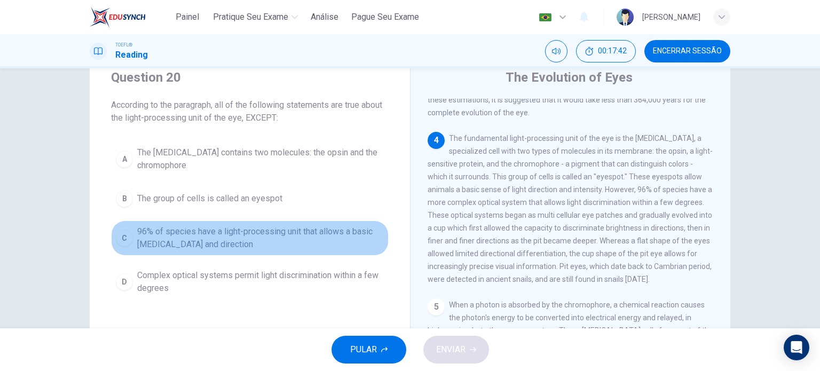
click at [117, 242] on div "C" at bounding box center [124, 237] width 17 height 17
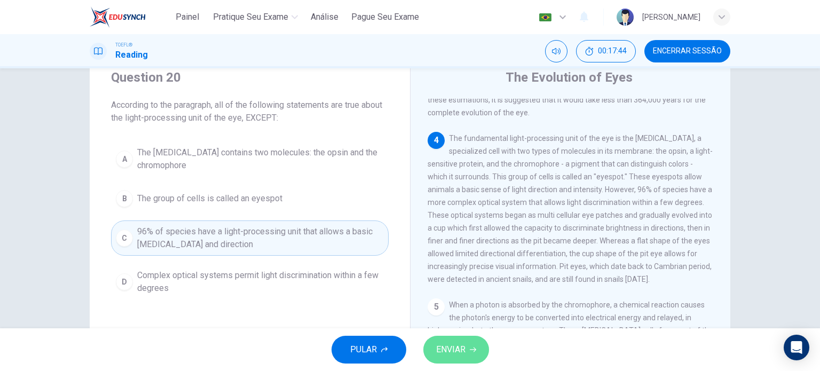
click at [455, 350] on span "ENVIAR" at bounding box center [450, 349] width 29 height 15
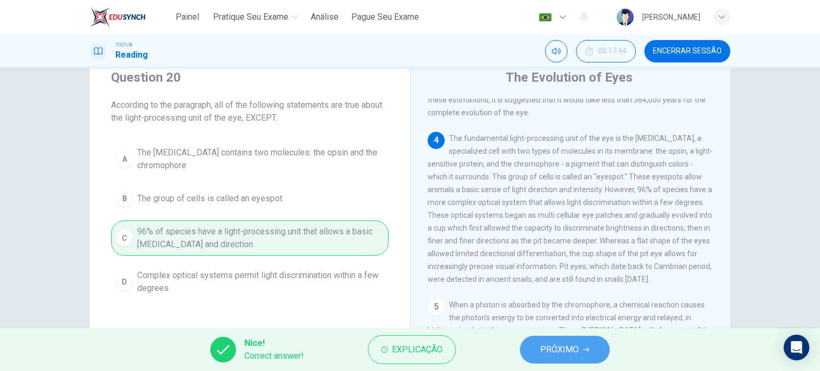
click at [575, 347] on span "PRÓXIMO" at bounding box center [559, 349] width 38 height 15
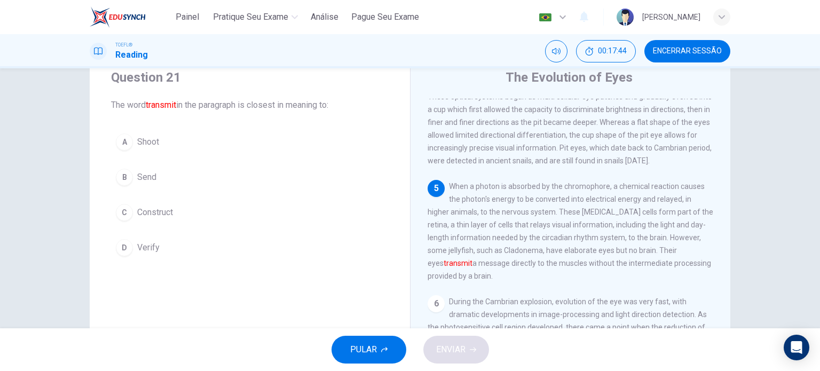
scroll to position [380, 0]
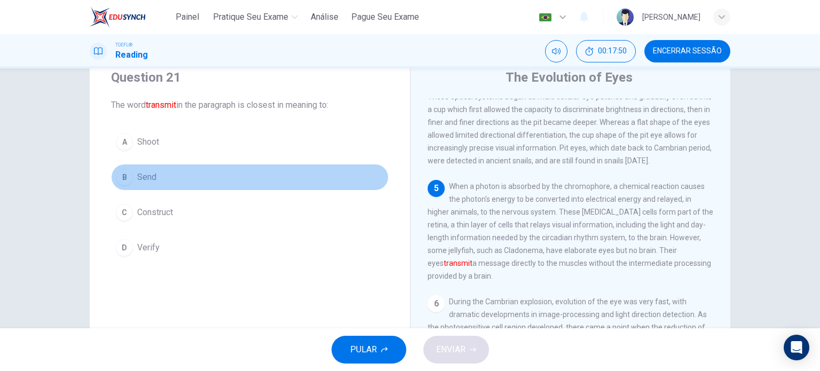
click at [124, 181] on div "B" at bounding box center [124, 177] width 17 height 17
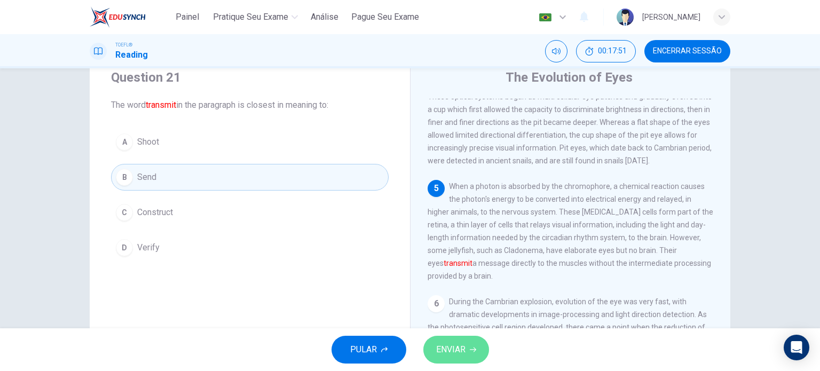
click at [474, 341] on button "ENVIAR" at bounding box center [456, 350] width 66 height 28
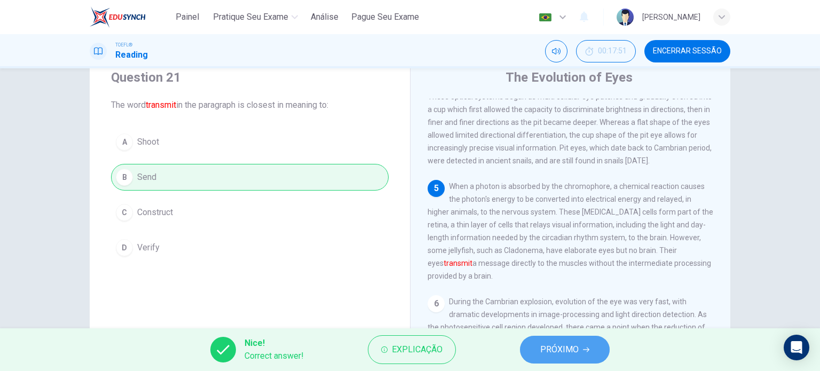
click at [546, 362] on button "PRÓXIMO" at bounding box center [565, 350] width 90 height 28
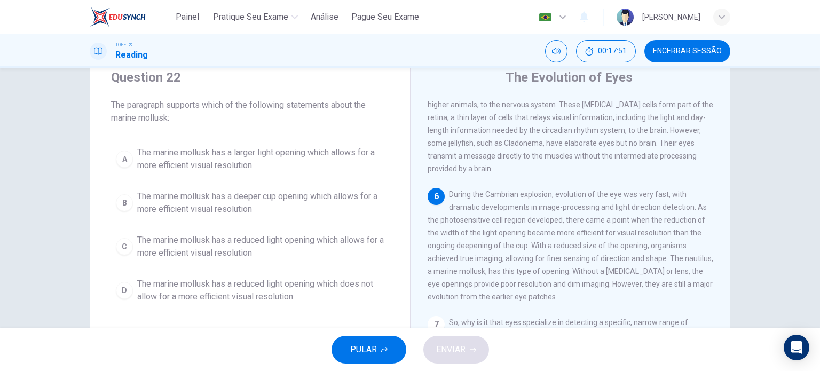
scroll to position [510, 0]
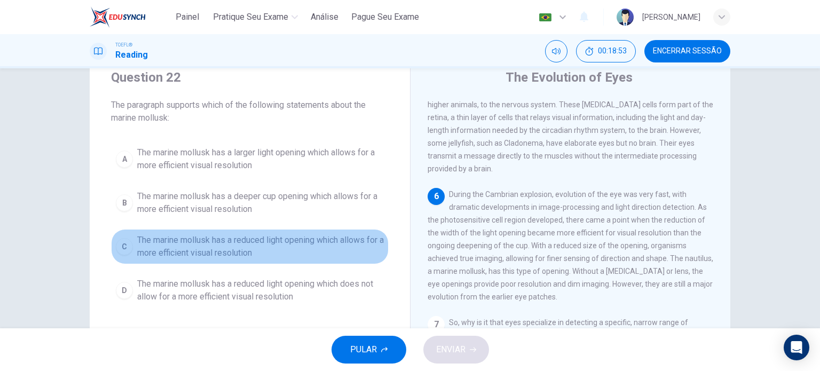
click at [131, 244] on button "C The marine mollusk has a reduced light opening which allows for a more effici…" at bounding box center [249, 246] width 277 height 35
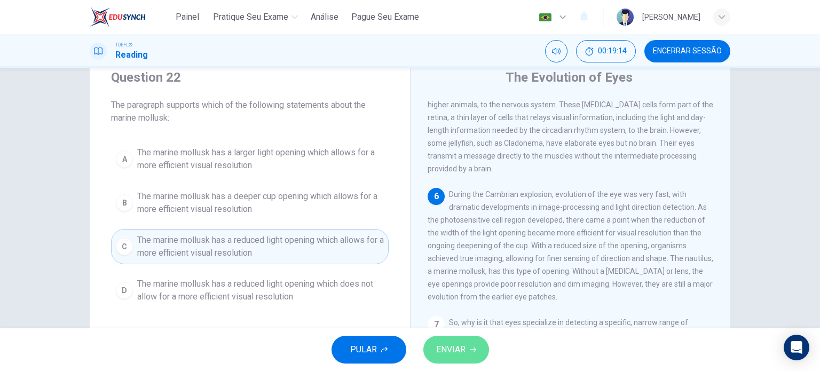
click at [453, 339] on button "ENVIAR" at bounding box center [456, 350] width 66 height 28
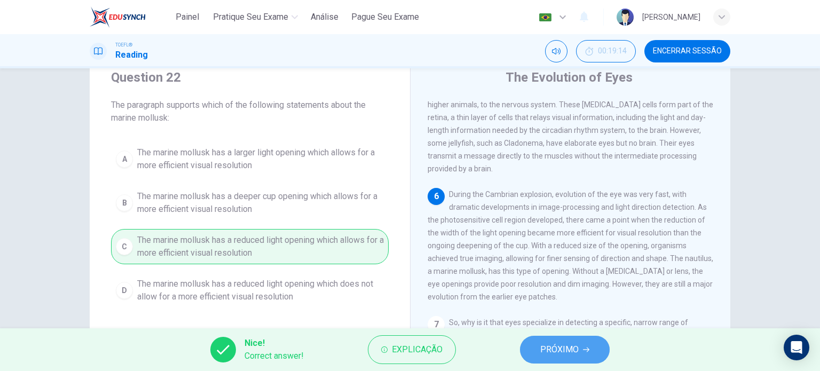
click at [563, 353] on span "PRÓXIMO" at bounding box center [559, 349] width 38 height 15
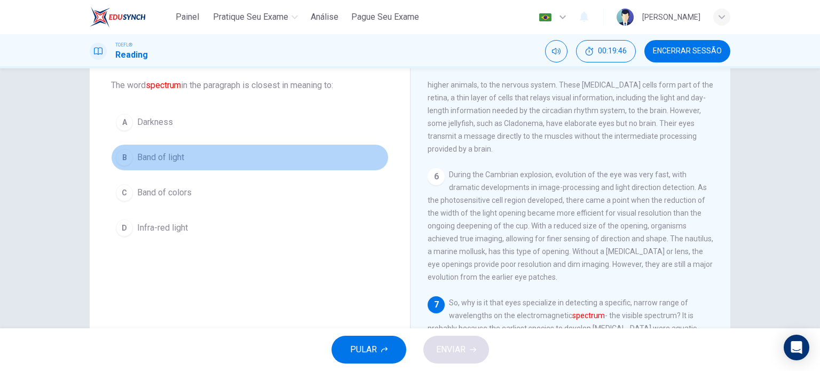
click at [122, 149] on div "B" at bounding box center [124, 157] width 17 height 17
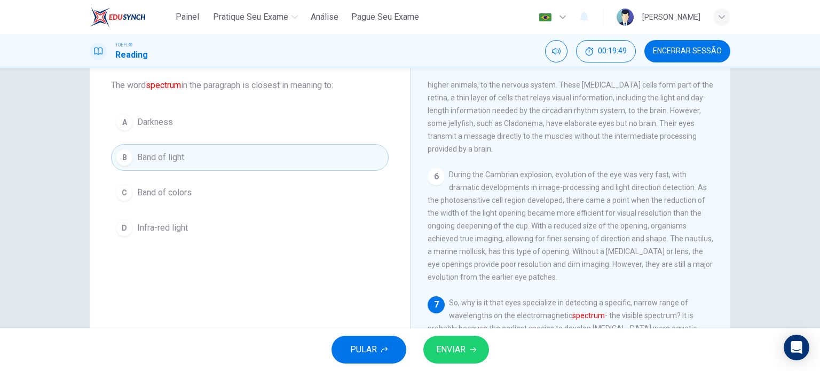
click at [484, 351] on button "ENVIAR" at bounding box center [456, 350] width 66 height 28
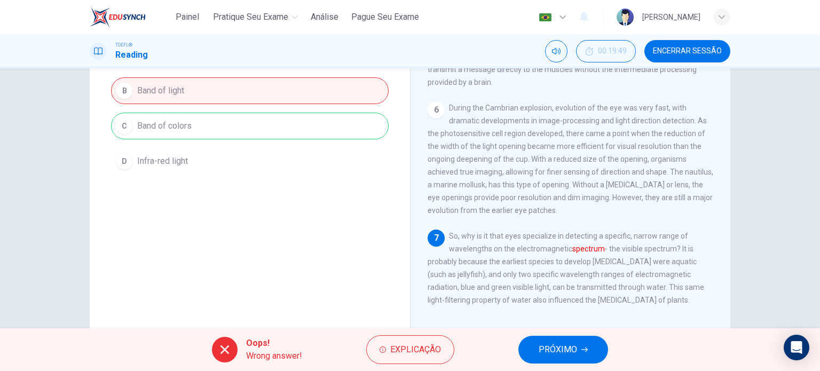
scroll to position [132, 0]
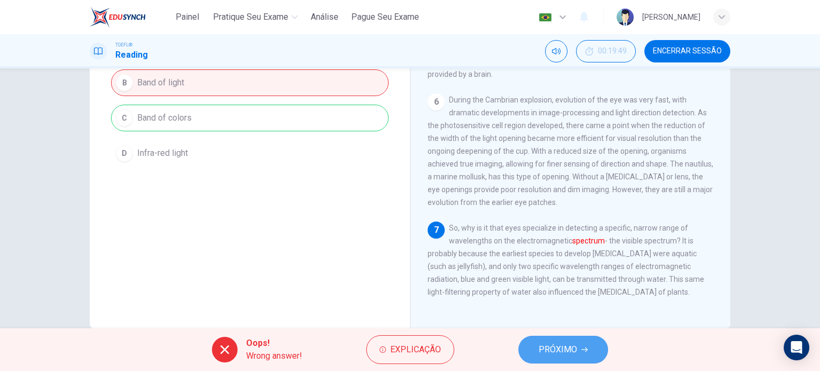
click at [552, 349] on span "PRÓXIMO" at bounding box center [557, 349] width 38 height 15
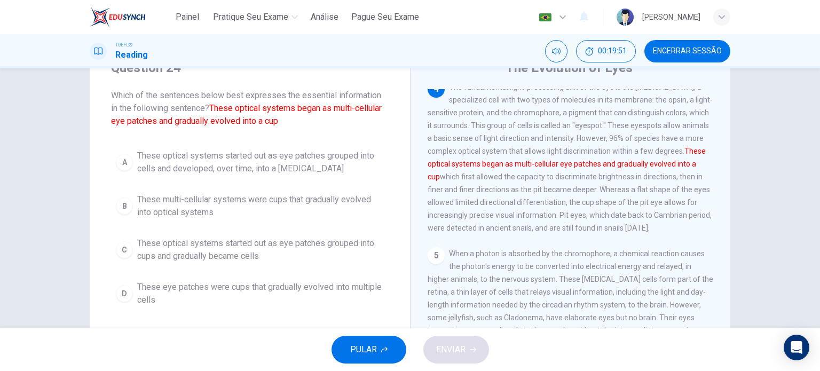
scroll to position [46, 0]
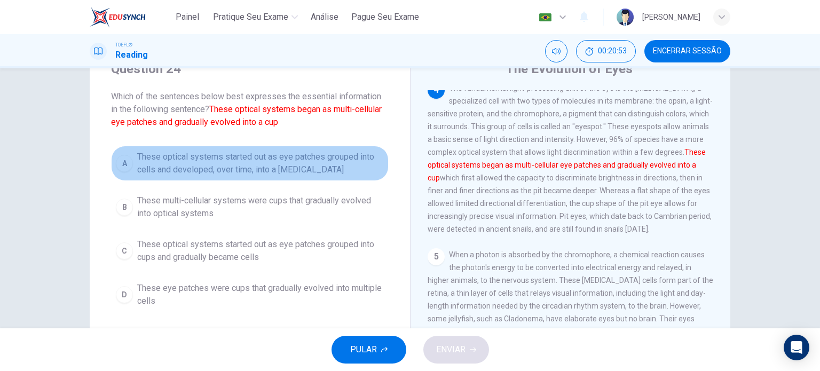
click at [122, 161] on div "A" at bounding box center [124, 163] width 17 height 17
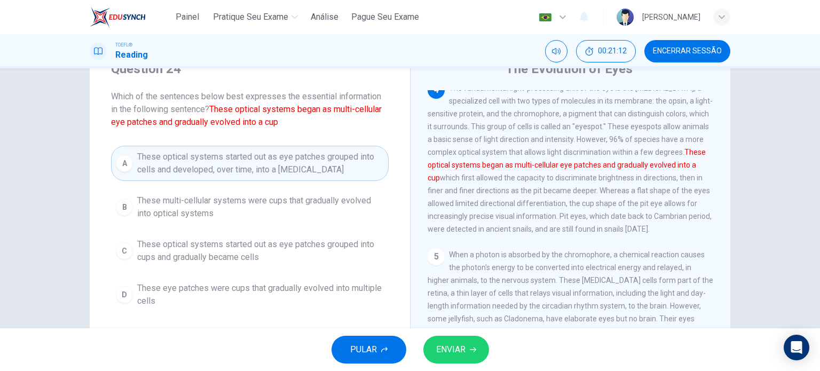
click at [121, 251] on div "C" at bounding box center [124, 250] width 17 height 17
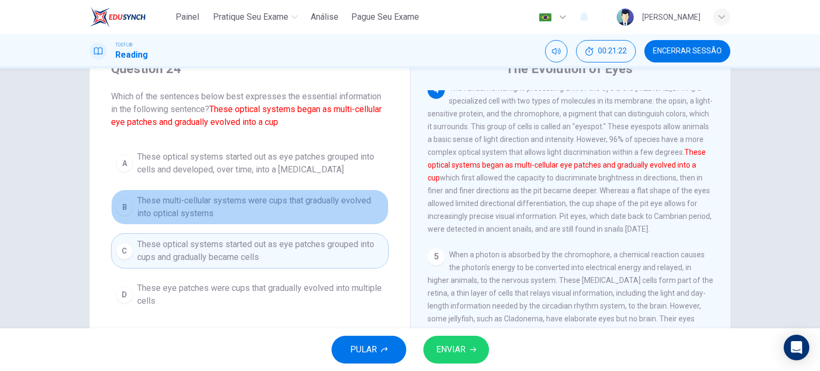
click at [123, 211] on div "B" at bounding box center [124, 207] width 17 height 17
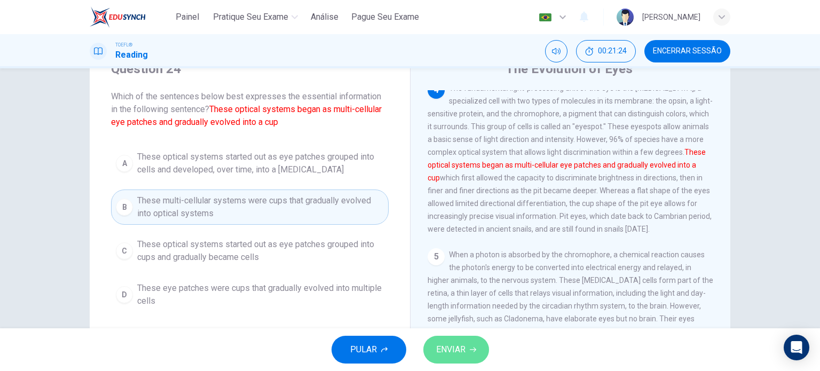
click at [437, 341] on button "ENVIAR" at bounding box center [456, 350] width 66 height 28
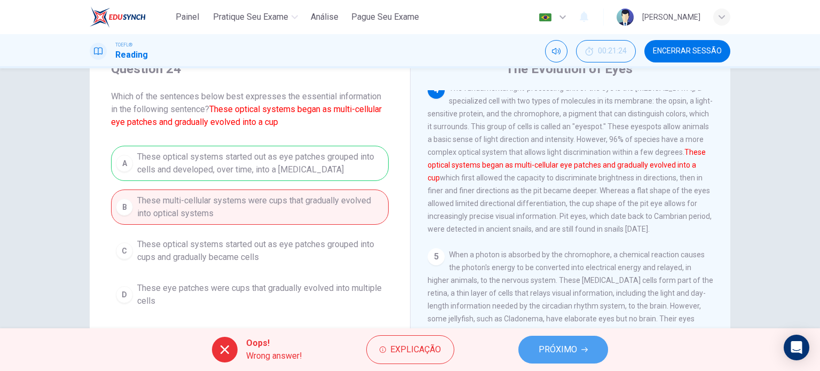
click at [536, 350] on button "PRÓXIMO" at bounding box center [563, 350] width 90 height 28
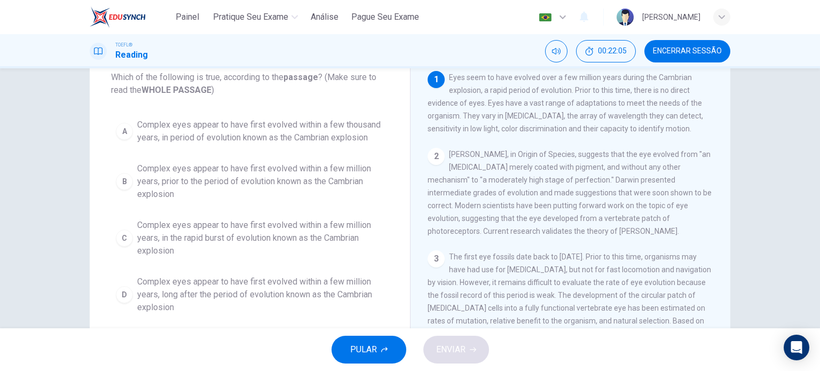
scroll to position [65, 0]
click at [132, 231] on button "C Complex eyes appear to have first evolved within a few million years, in the …" at bounding box center [249, 239] width 277 height 48
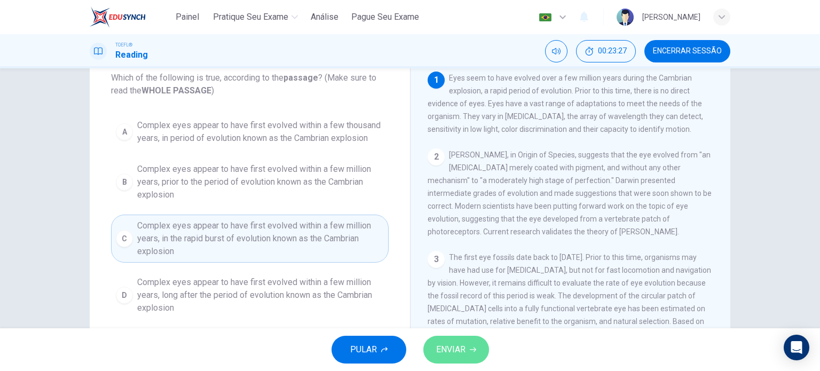
click at [456, 343] on span "ENVIAR" at bounding box center [450, 349] width 29 height 15
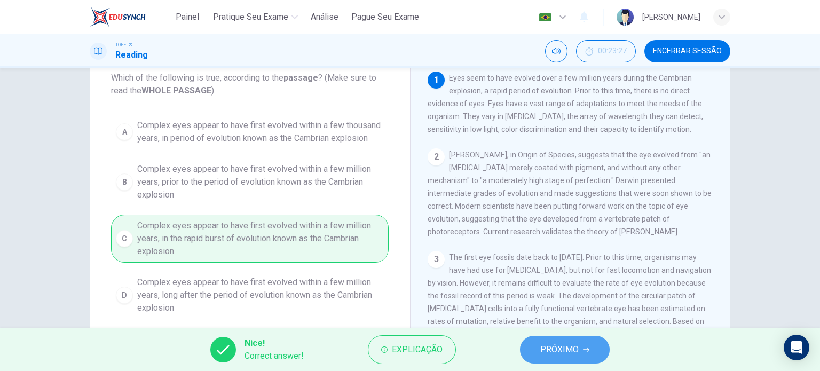
click at [559, 355] on span "PRÓXIMO" at bounding box center [559, 349] width 38 height 15
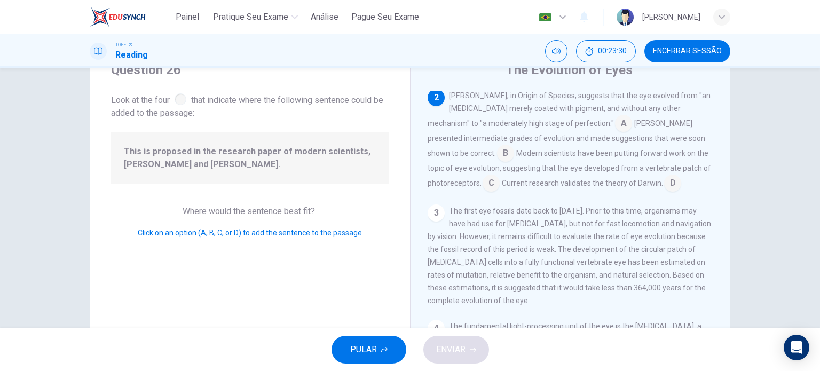
scroll to position [41, 0]
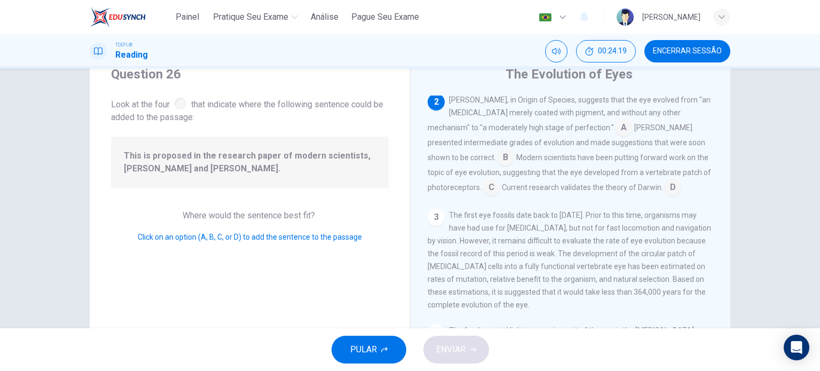
click at [499, 180] on input at bounding box center [490, 188] width 17 height 17
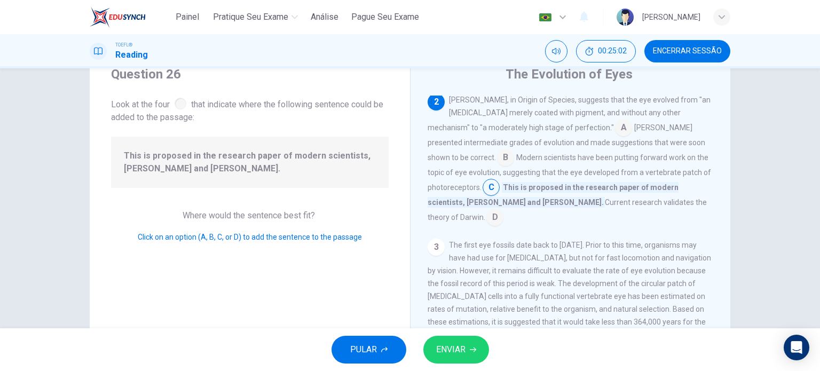
click at [514, 150] on input at bounding box center [505, 158] width 17 height 17
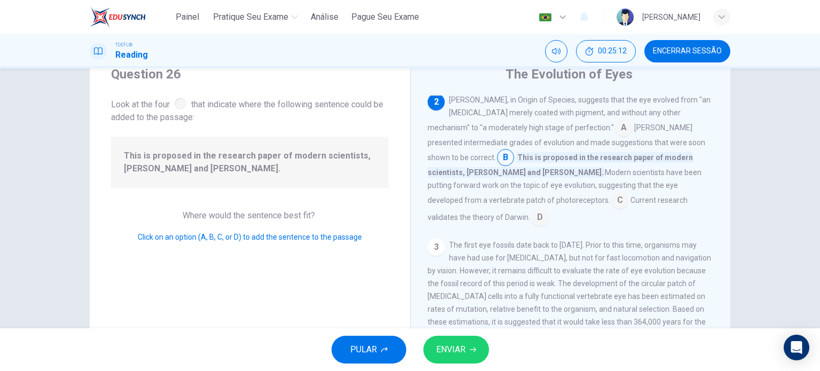
click at [628, 193] on input at bounding box center [619, 201] width 17 height 17
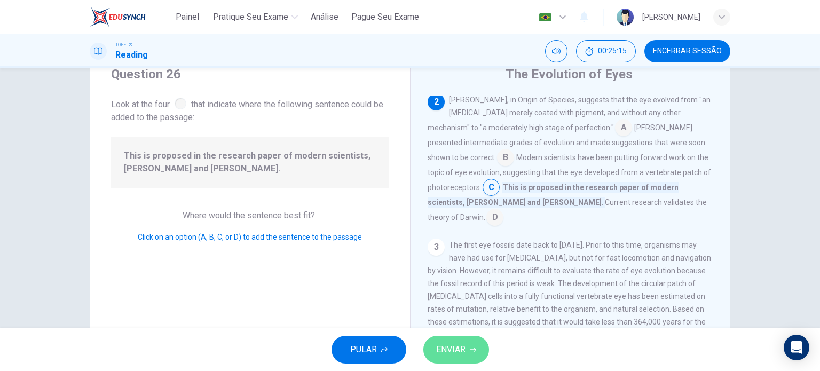
click at [462, 342] on span "ENVIAR" at bounding box center [450, 349] width 29 height 15
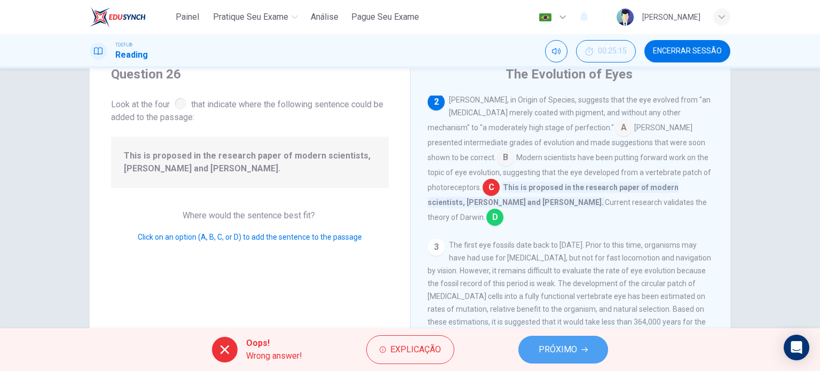
click at [541, 360] on button "PRÓXIMO" at bounding box center [563, 350] width 90 height 28
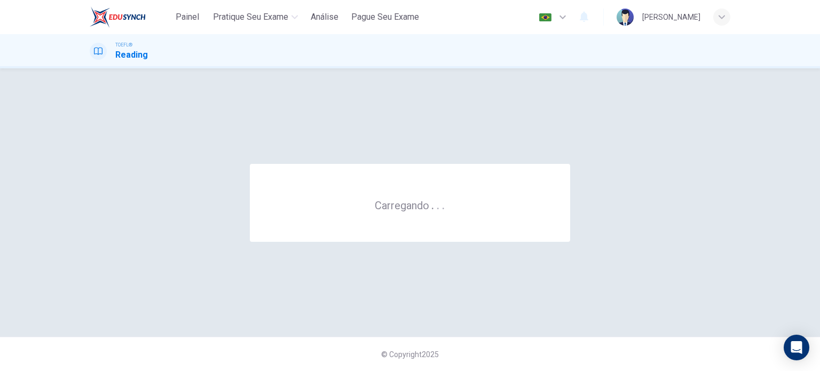
scroll to position [0, 0]
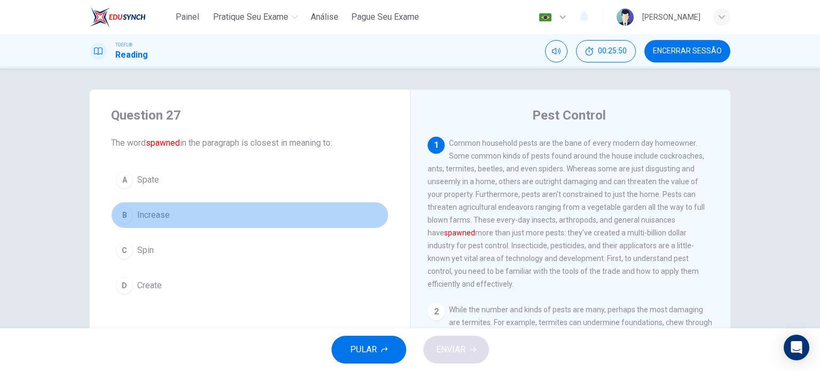
click at [128, 215] on div "B" at bounding box center [124, 215] width 17 height 17
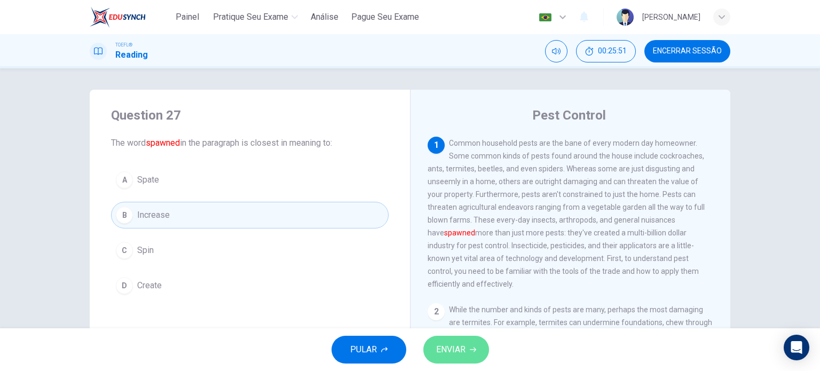
click at [455, 340] on button "ENVIAR" at bounding box center [456, 350] width 66 height 28
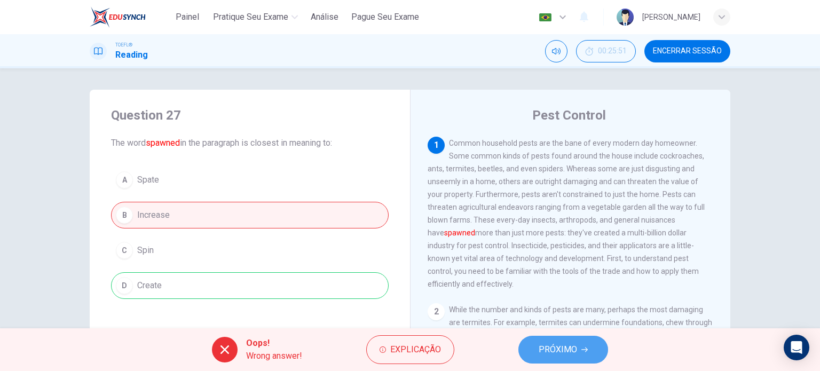
click at [543, 342] on span "PRÓXIMO" at bounding box center [557, 349] width 38 height 15
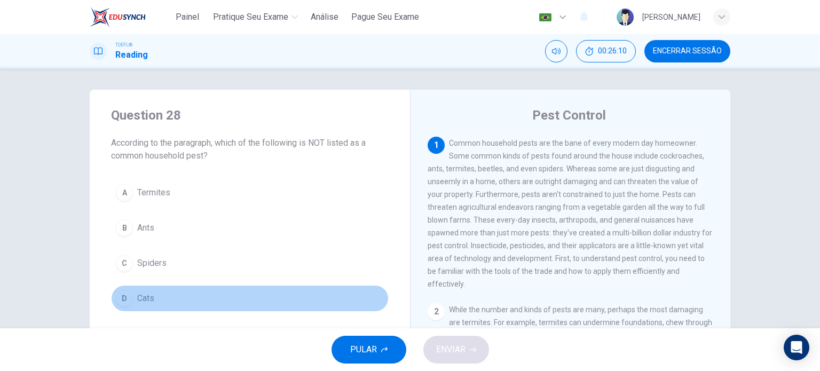
click at [117, 297] on div "D" at bounding box center [124, 298] width 17 height 17
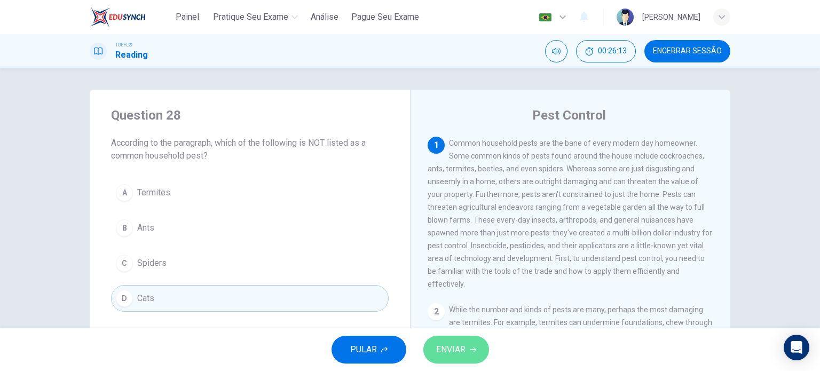
click at [446, 353] on span "ENVIAR" at bounding box center [450, 349] width 29 height 15
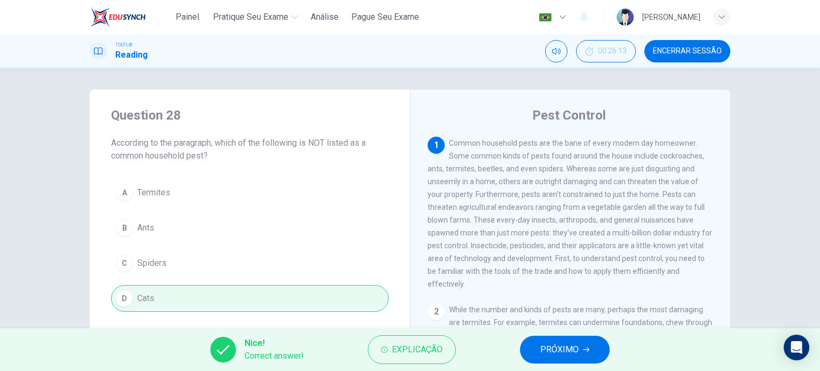
click at [549, 353] on span "PRÓXIMO" at bounding box center [559, 349] width 38 height 15
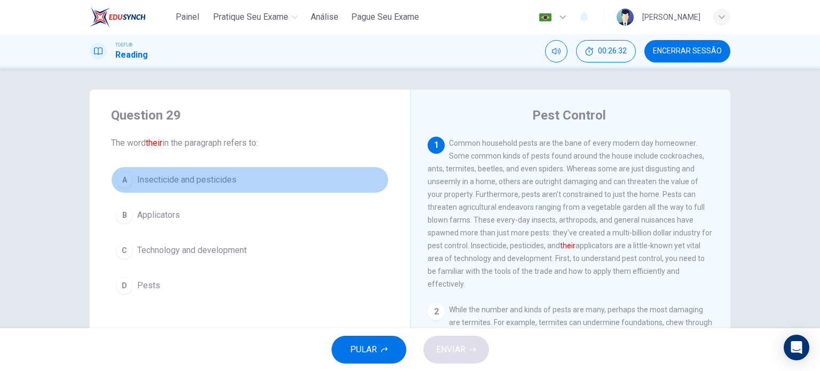
click at [116, 183] on div "A" at bounding box center [124, 179] width 17 height 17
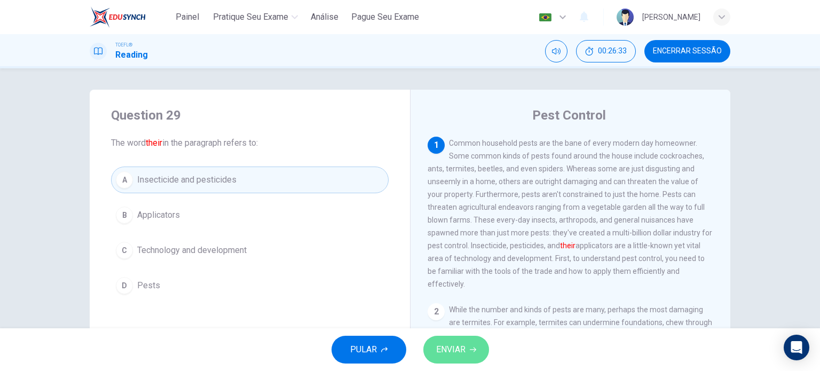
click at [475, 351] on icon "button" at bounding box center [473, 349] width 6 height 6
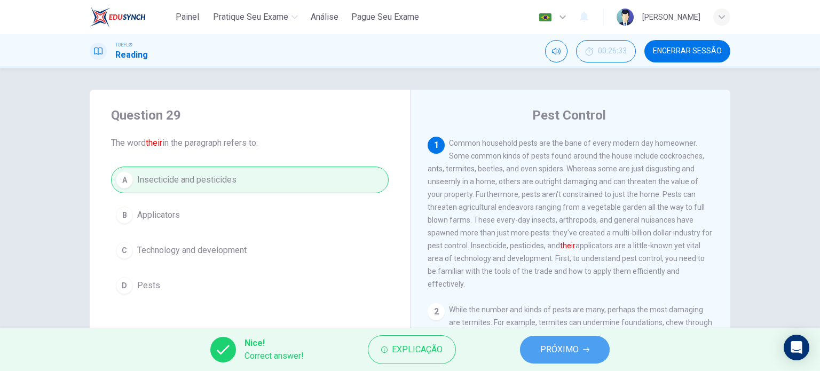
click at [536, 352] on button "PRÓXIMO" at bounding box center [565, 350] width 90 height 28
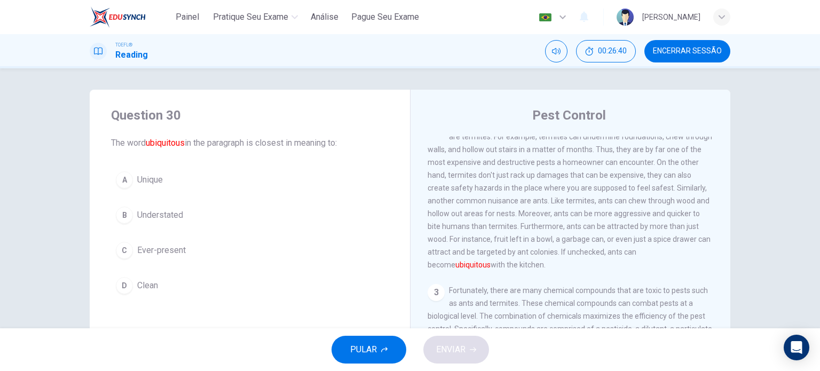
scroll to position [187, 0]
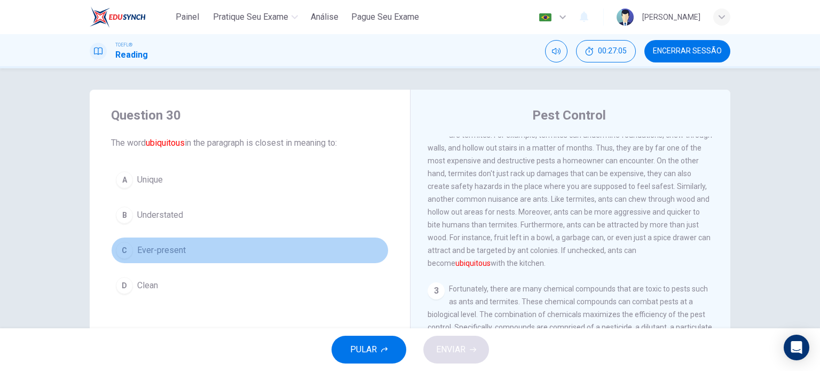
click at [127, 254] on div "C" at bounding box center [124, 250] width 17 height 17
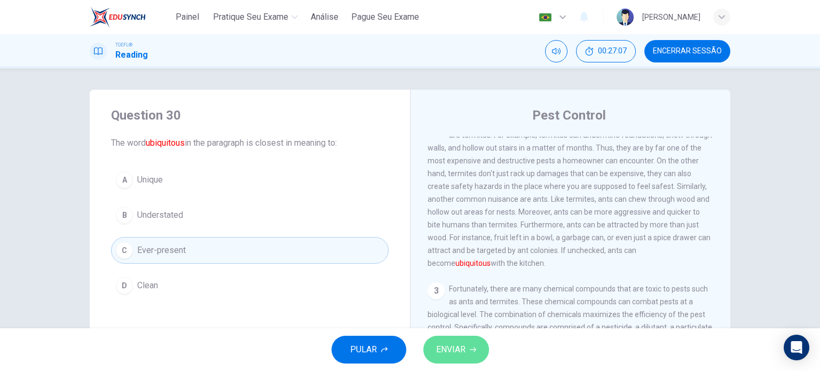
click at [462, 342] on span "ENVIAR" at bounding box center [450, 349] width 29 height 15
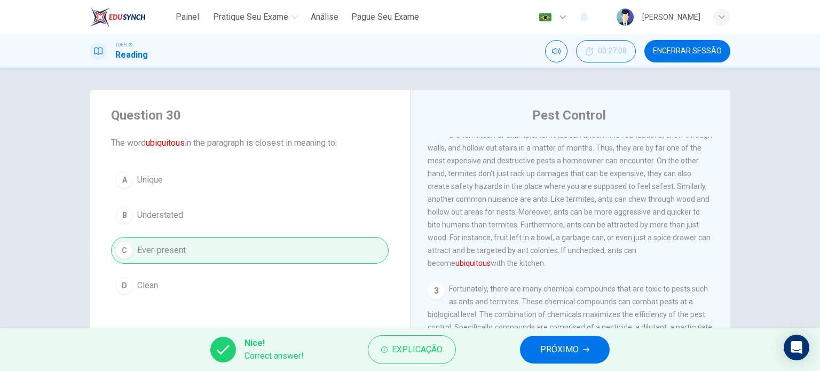
click at [562, 347] on span "PRÓXIMO" at bounding box center [559, 349] width 38 height 15
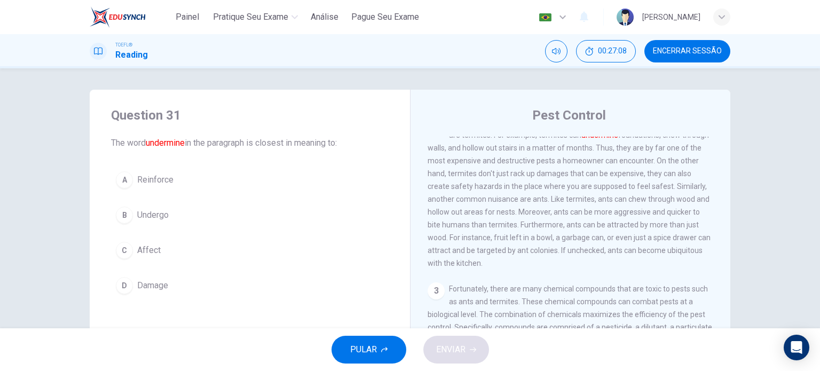
scroll to position [158, 0]
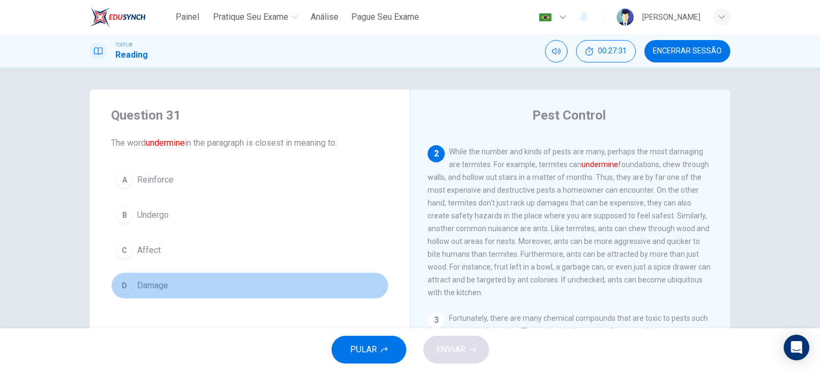
click at [121, 288] on div "D" at bounding box center [124, 285] width 17 height 17
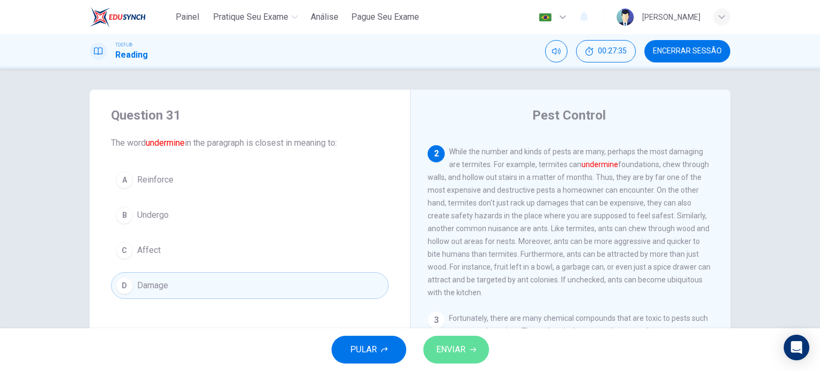
click at [454, 349] on span "ENVIAR" at bounding box center [450, 349] width 29 height 15
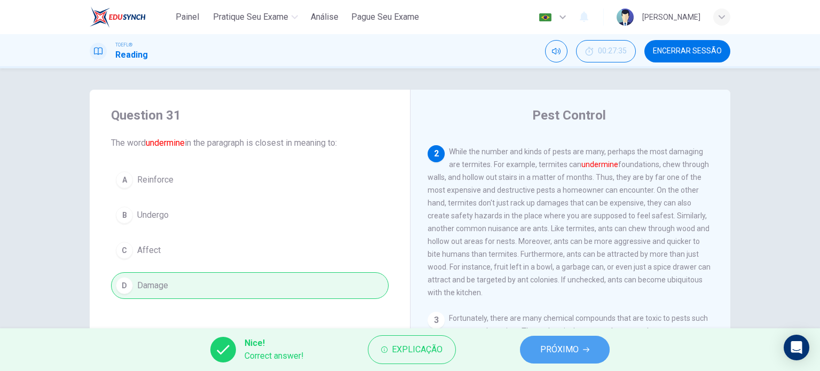
click at [548, 343] on span "PRÓXIMO" at bounding box center [559, 349] width 38 height 15
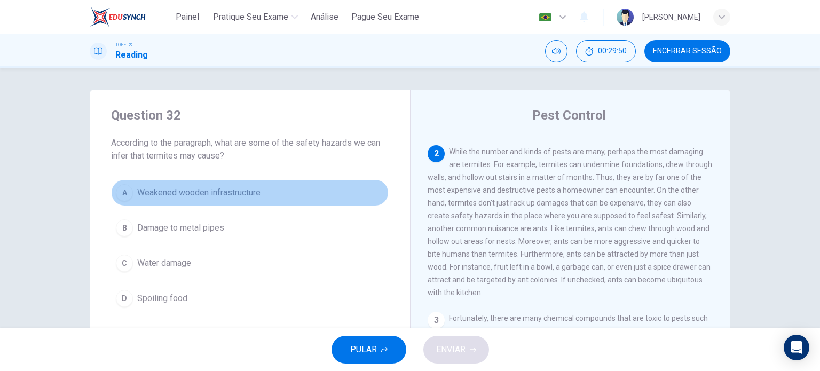
click at [116, 198] on div "A" at bounding box center [124, 192] width 17 height 17
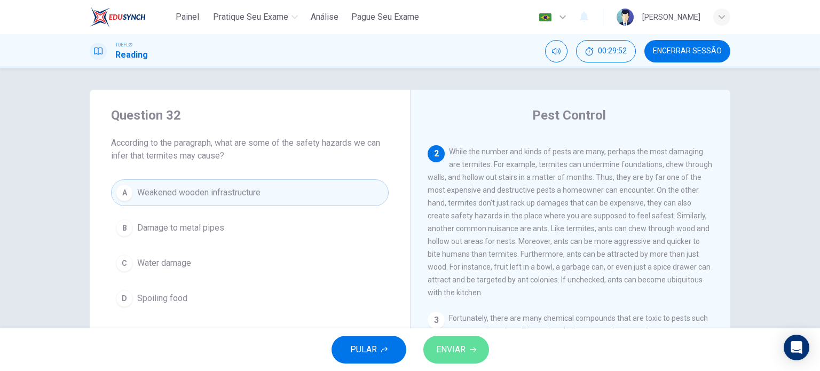
click at [454, 354] on span "ENVIAR" at bounding box center [450, 349] width 29 height 15
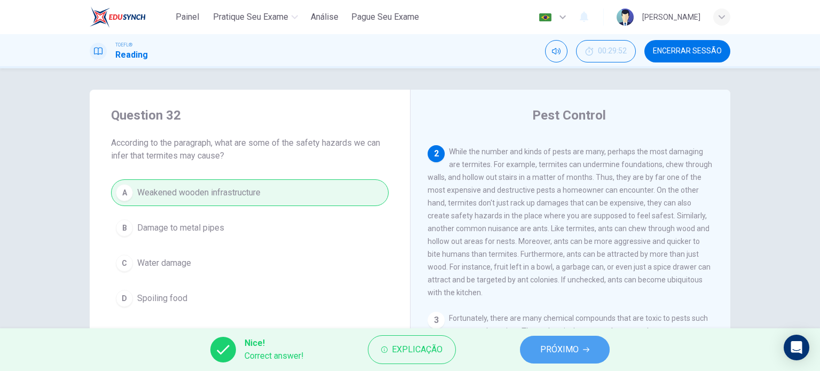
click at [580, 344] on button "PRÓXIMO" at bounding box center [565, 350] width 90 height 28
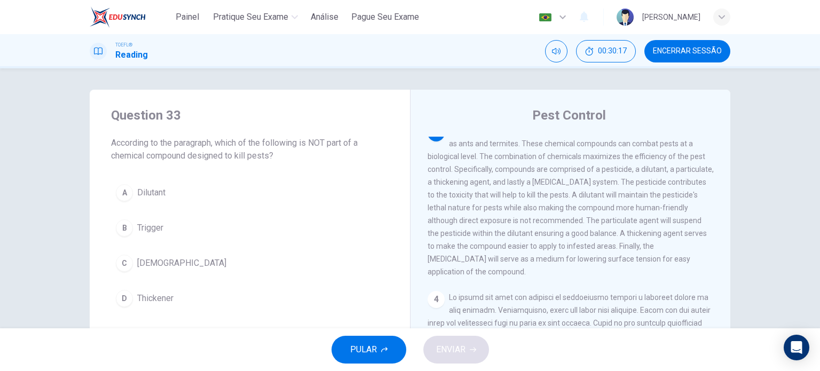
scroll to position [346, 0]
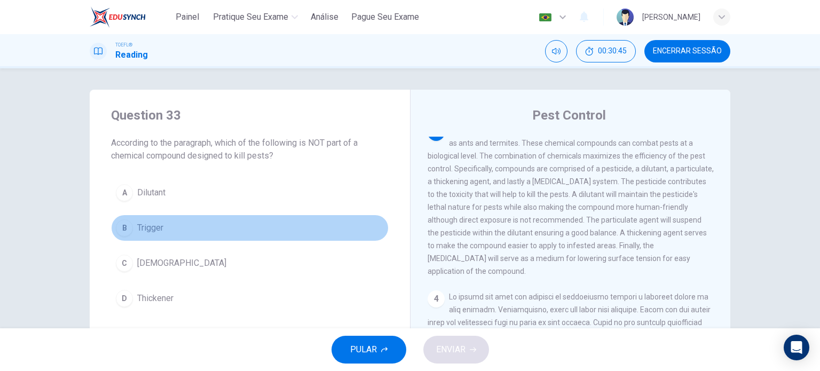
click at [123, 233] on div "B" at bounding box center [124, 227] width 17 height 17
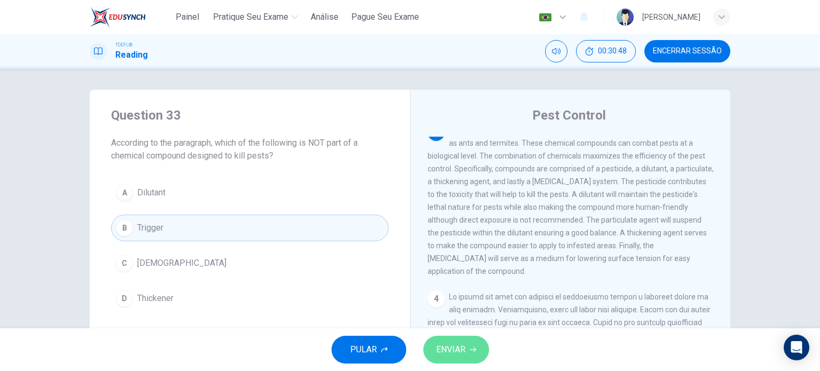
click at [445, 356] on span "ENVIAR" at bounding box center [450, 349] width 29 height 15
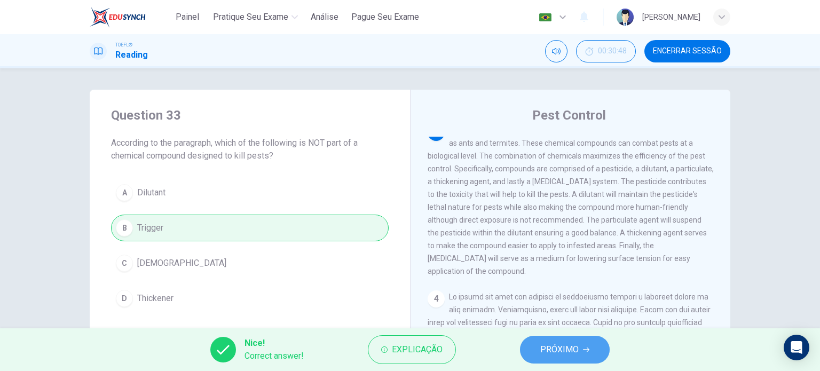
click at [586, 342] on button "PRÓXIMO" at bounding box center [565, 350] width 90 height 28
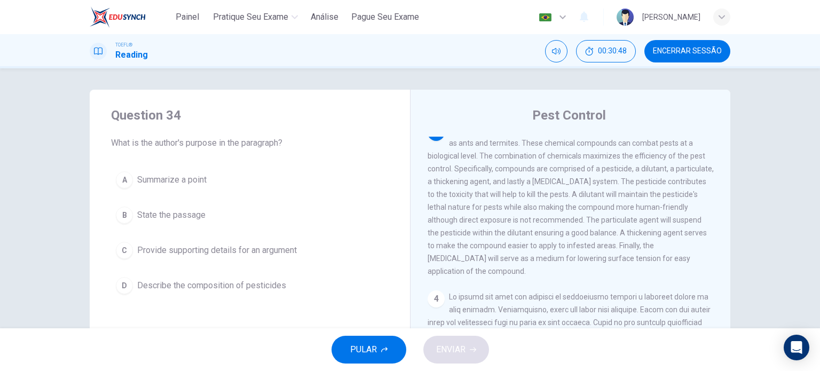
scroll to position [330, 0]
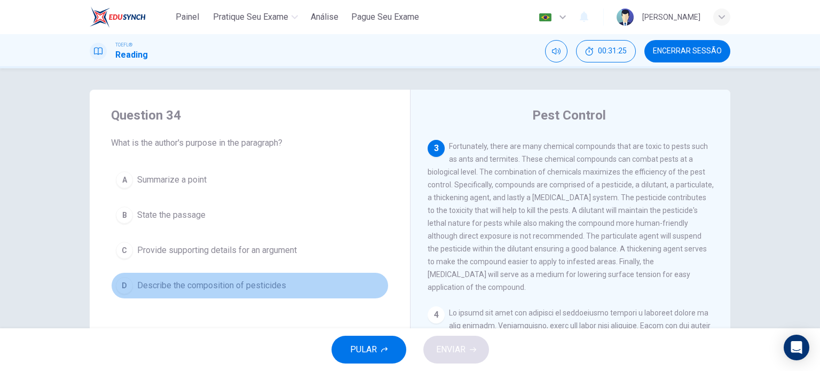
click at [121, 294] on button "D Describe the composition of pesticides" at bounding box center [249, 285] width 277 height 27
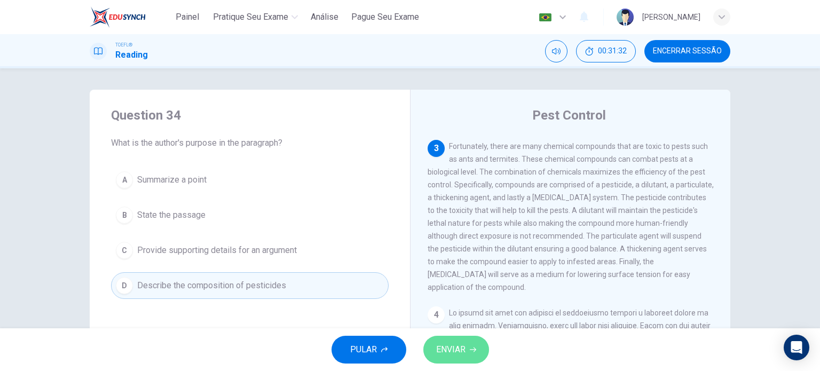
click at [457, 347] on span "ENVIAR" at bounding box center [450, 349] width 29 height 15
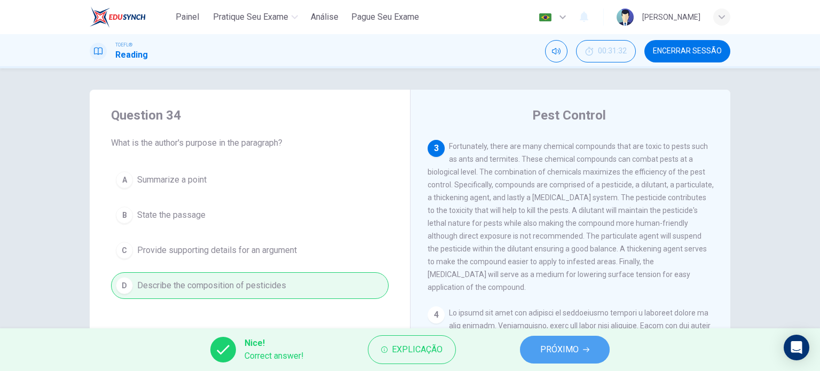
click at [555, 361] on button "PRÓXIMO" at bounding box center [565, 350] width 90 height 28
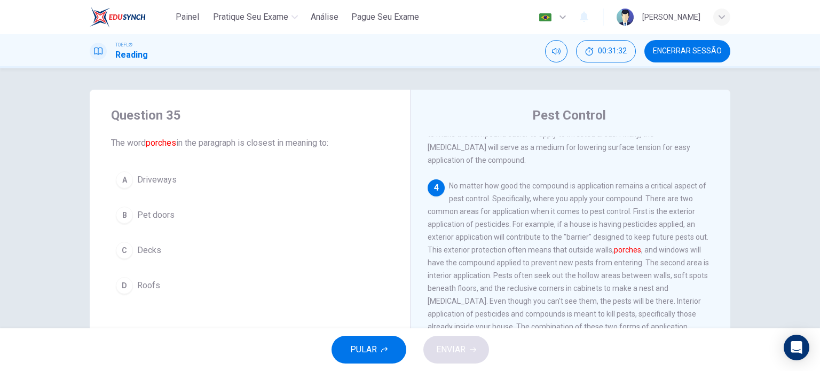
scroll to position [473, 0]
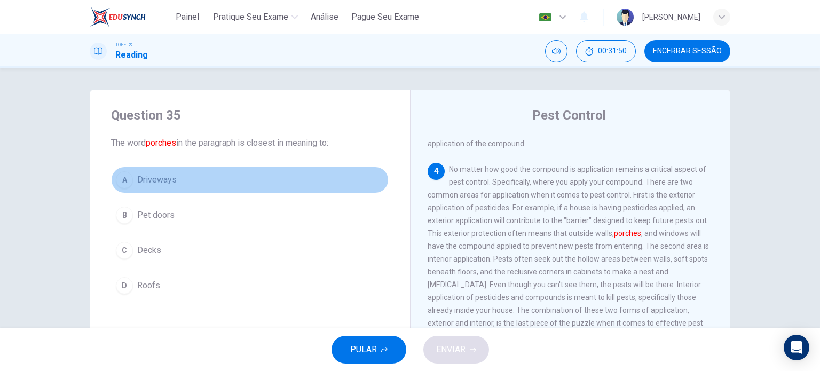
click at [126, 187] on button "A Driveways" at bounding box center [249, 179] width 277 height 27
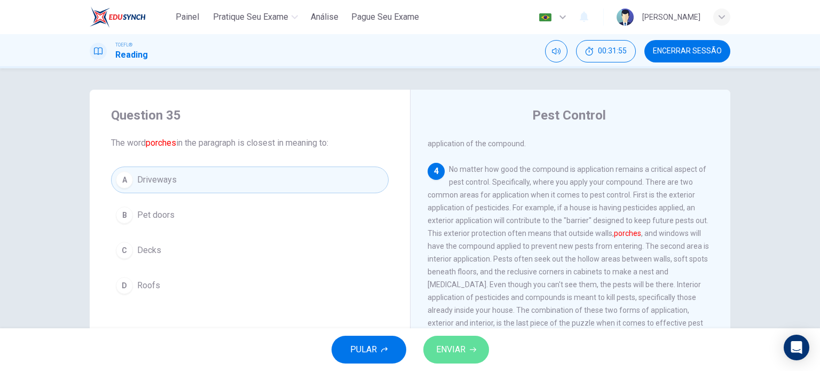
click at [447, 354] on span "ENVIAR" at bounding box center [450, 349] width 29 height 15
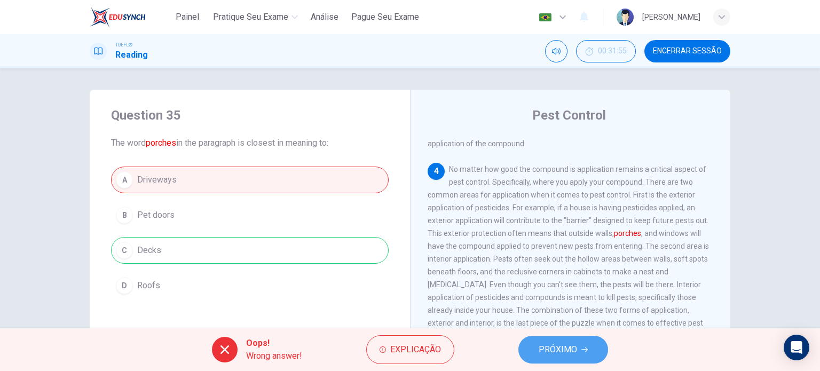
click at [544, 347] on span "PRÓXIMO" at bounding box center [557, 349] width 38 height 15
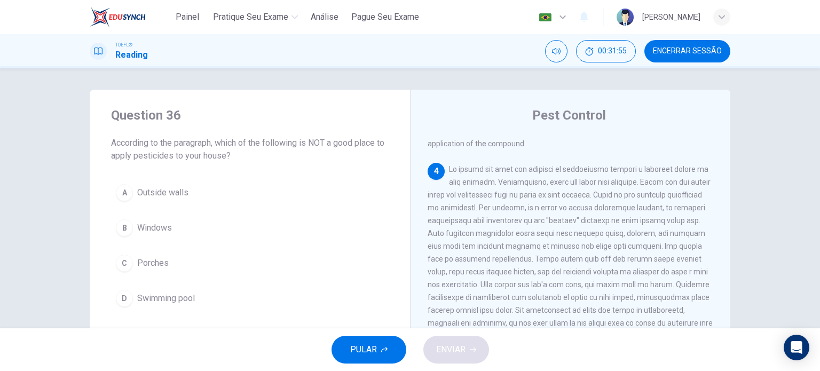
scroll to position [502, 0]
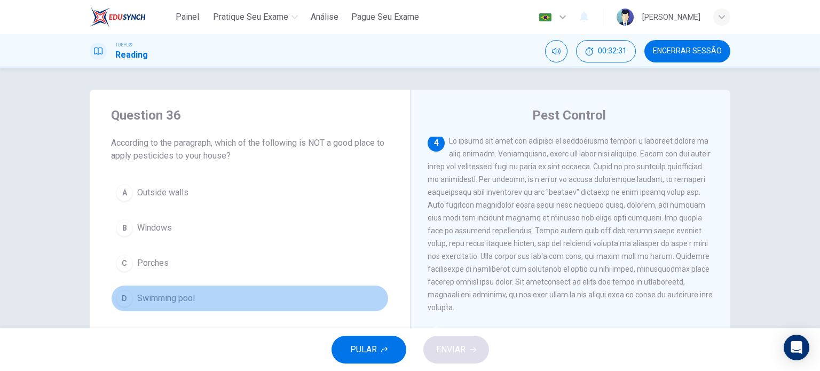
click at [126, 306] on button "D Swimming pool" at bounding box center [249, 298] width 277 height 27
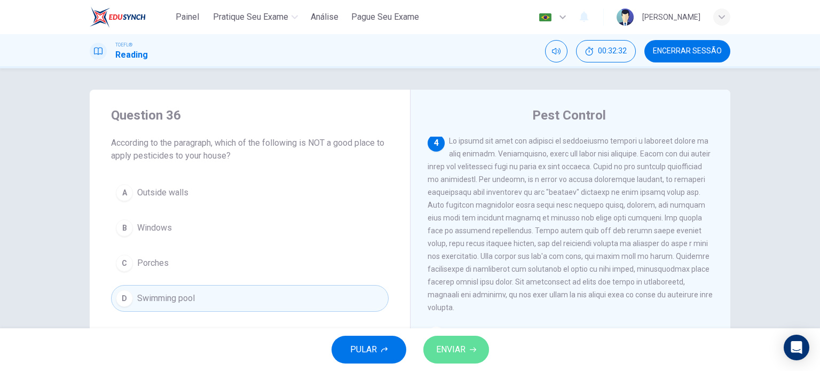
click at [459, 346] on span "ENVIAR" at bounding box center [450, 349] width 29 height 15
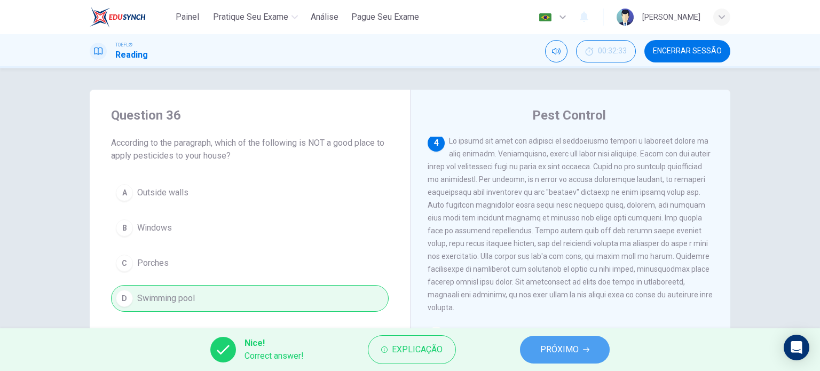
click at [551, 345] on span "PRÓXIMO" at bounding box center [559, 349] width 38 height 15
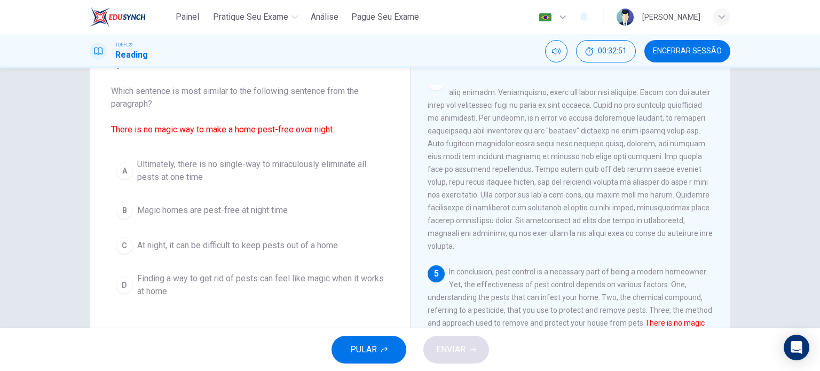
scroll to position [55, 0]
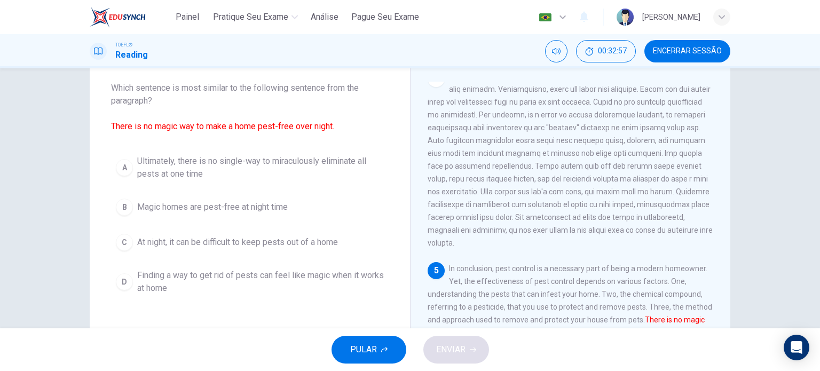
click at [116, 162] on div "A" at bounding box center [124, 167] width 17 height 17
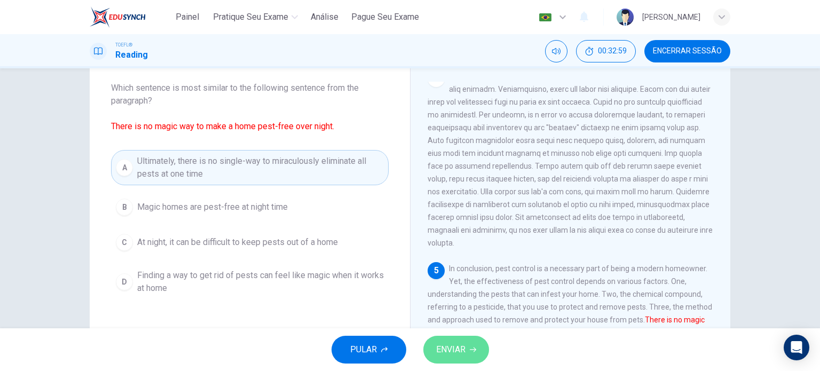
click at [459, 358] on button "ENVIAR" at bounding box center [456, 350] width 66 height 28
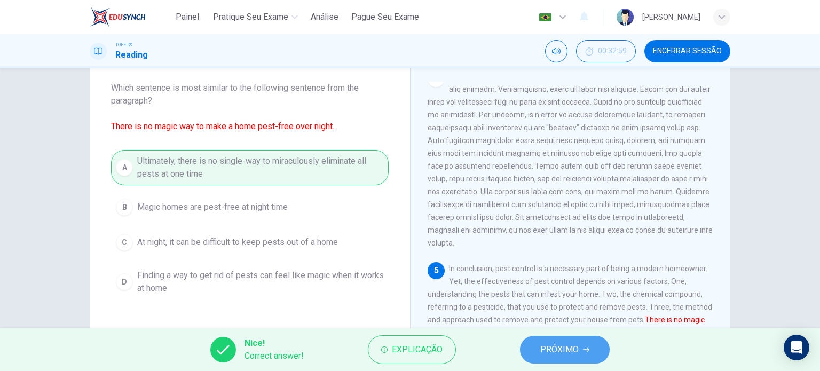
click at [568, 354] on span "PRÓXIMO" at bounding box center [559, 349] width 38 height 15
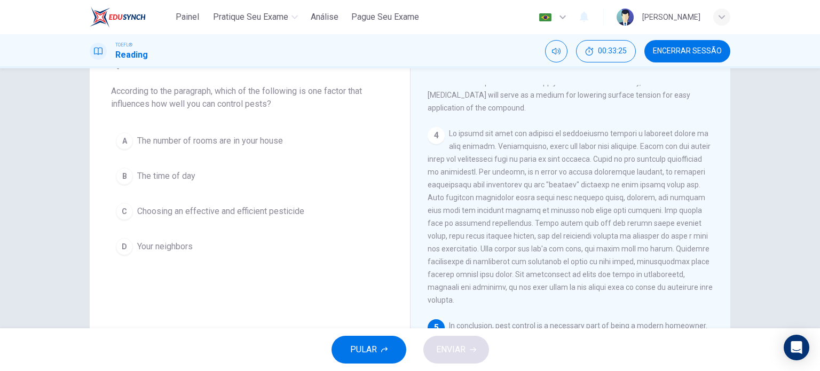
scroll to position [482, 0]
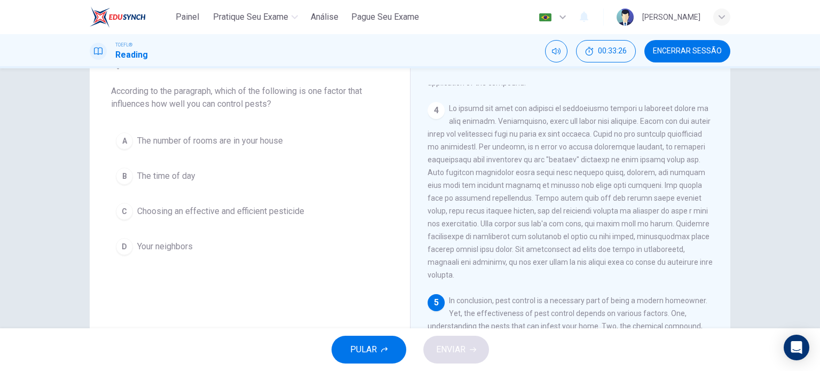
click at [622, 296] on span "In conclusion, pest control is a necessary part of being a modern homeowner. Ye…" at bounding box center [569, 351] width 284 height 111
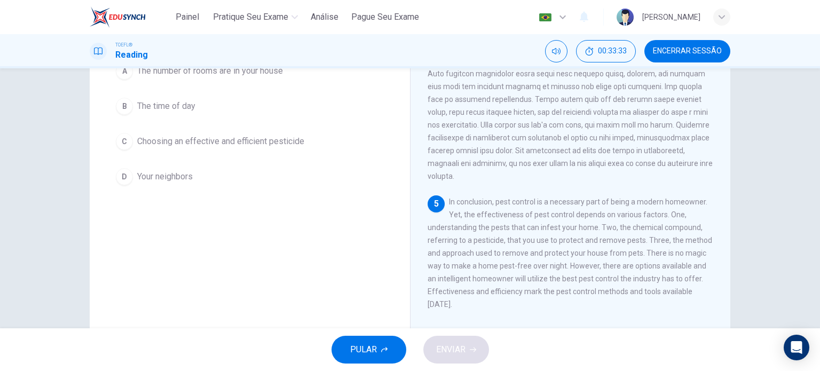
scroll to position [122, 0]
click at [124, 139] on div "C" at bounding box center [124, 141] width 17 height 17
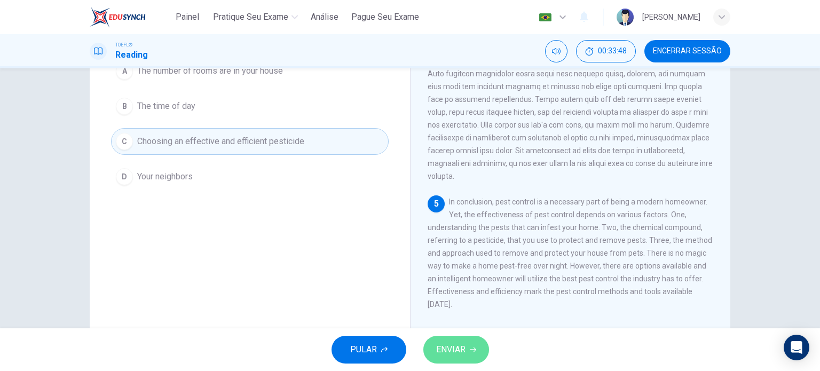
click at [447, 339] on button "ENVIAR" at bounding box center [456, 350] width 66 height 28
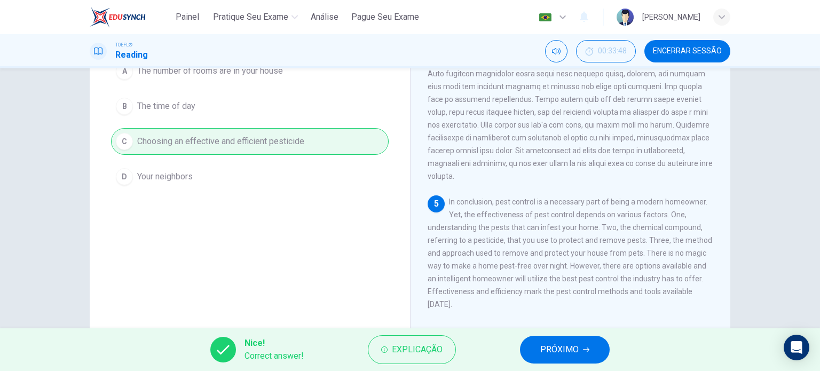
click at [570, 355] on span "PRÓXIMO" at bounding box center [559, 349] width 38 height 15
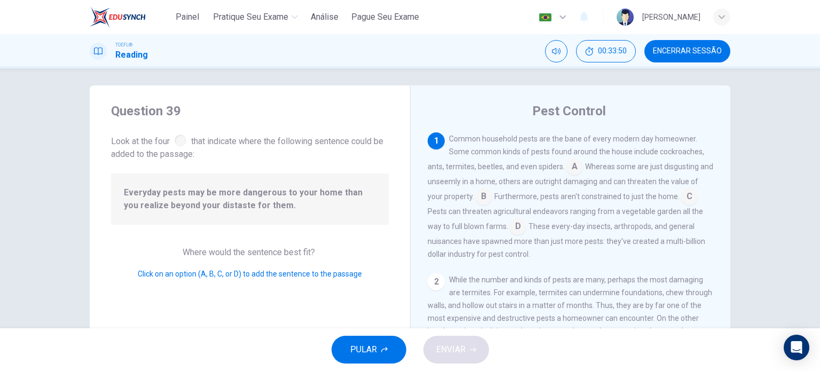
scroll to position [0, 0]
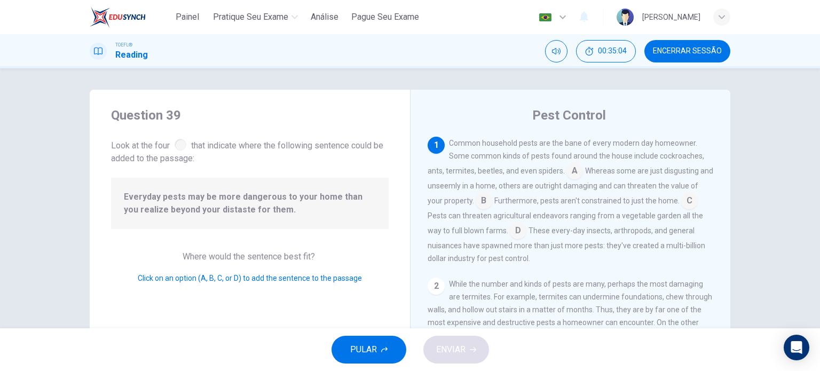
click at [569, 172] on input at bounding box center [574, 171] width 17 height 17
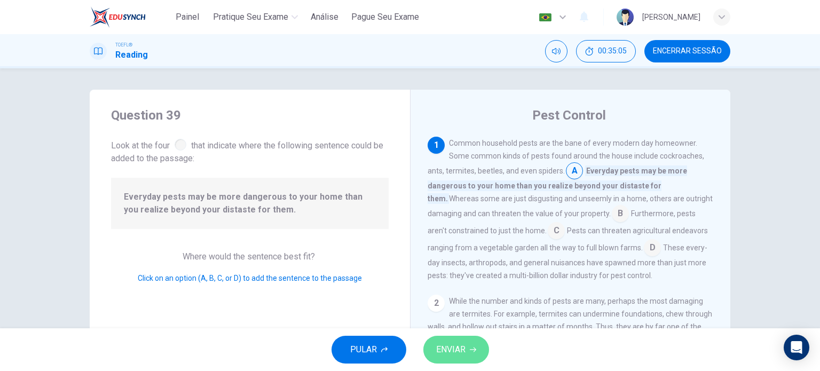
click at [464, 357] on button "ENVIAR" at bounding box center [456, 350] width 66 height 28
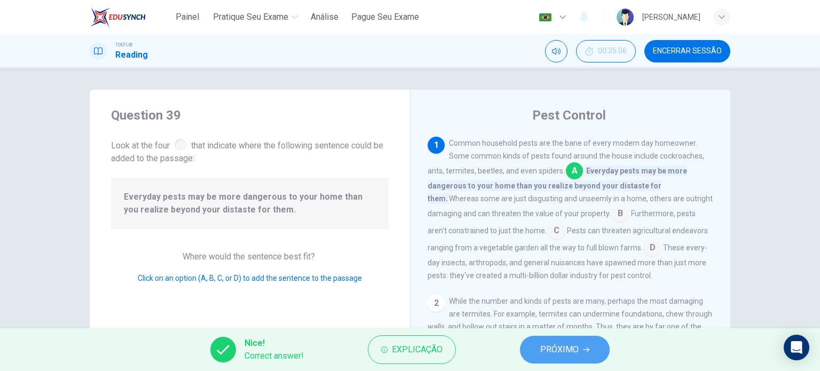
click at [559, 347] on span "PRÓXIMO" at bounding box center [559, 349] width 38 height 15
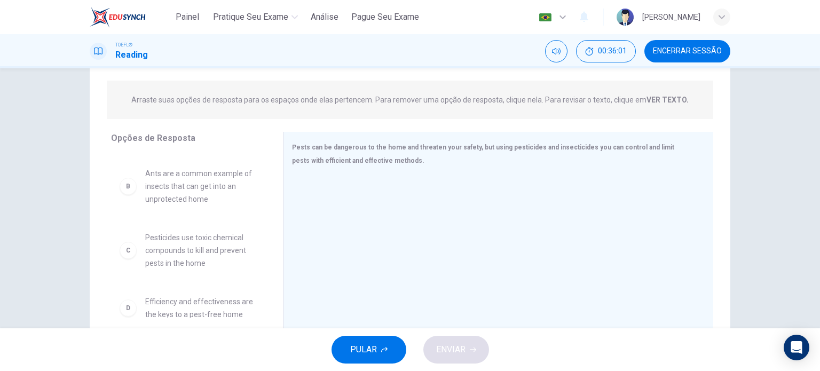
scroll to position [66, 0]
click at [224, 310] on span "Efficiency and effectiveness are the keys to a pest-free home" at bounding box center [201, 301] width 112 height 26
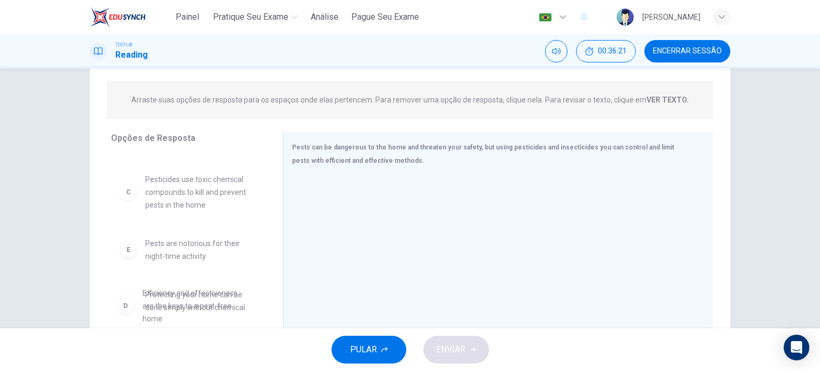
scroll to position [173, 0]
drag, startPoint x: 186, startPoint y: 298, endPoint x: 345, endPoint y: 217, distance: 178.3
click at [345, 217] on div "Opções de Resposta A Some insects attack your home, but others, like termites, …" at bounding box center [410, 235] width 640 height 207
drag, startPoint x: 203, startPoint y: 295, endPoint x: 284, endPoint y: 251, distance: 91.9
click at [284, 251] on div "Opções de Resposta A Some insects attack your home, but others, like termites, …" at bounding box center [410, 235] width 640 height 207
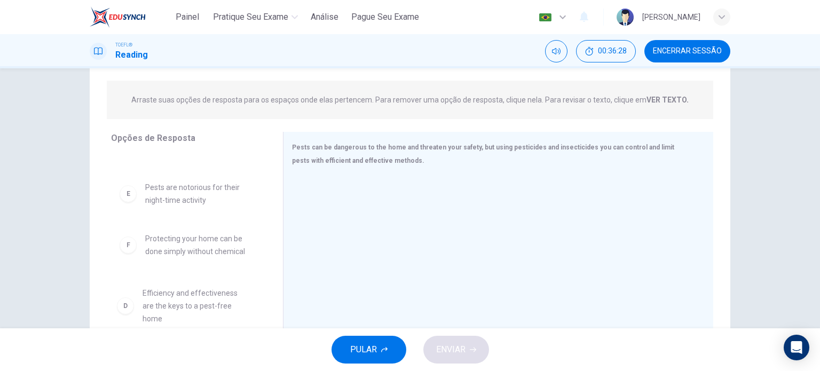
drag, startPoint x: 128, startPoint y: 302, endPoint x: 222, endPoint y: 261, distance: 102.3
click at [222, 261] on div "A Some insects attack your home, but others, like termites, don't do any damage…" at bounding box center [192, 235] width 163 height 164
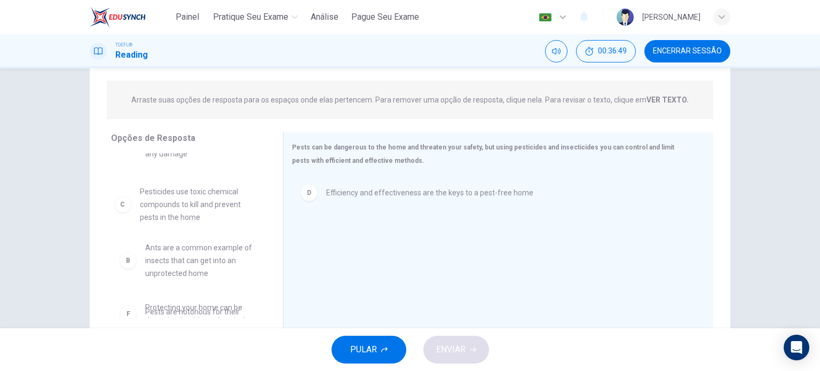
scroll to position [18, 0]
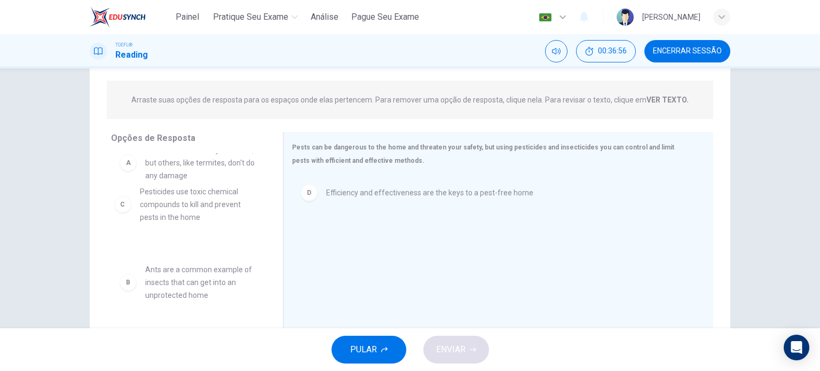
drag, startPoint x: 166, startPoint y: 281, endPoint x: 219, endPoint y: 276, distance: 53.1
click at [219, 276] on div "A Some insects attack your home, but others, like termites, don't do any damage…" at bounding box center [188, 217] width 155 height 164
drag, startPoint x: 128, startPoint y: 285, endPoint x: 323, endPoint y: 246, distance: 198.7
click at [323, 246] on div "Opções de Resposta A Some insects attack your home, but others, like termites, …" at bounding box center [410, 235] width 640 height 207
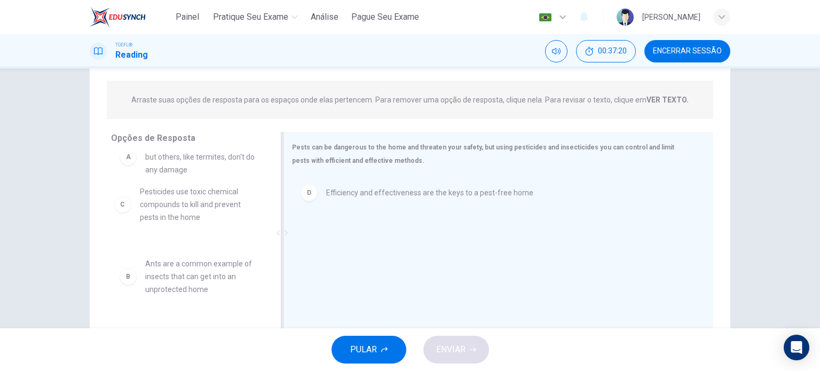
drag, startPoint x: 156, startPoint y: 282, endPoint x: 345, endPoint y: 252, distance: 191.3
click at [345, 252] on div "Opções de Resposta A Some insects attack your home, but others, like termites, …" at bounding box center [410, 235] width 640 height 207
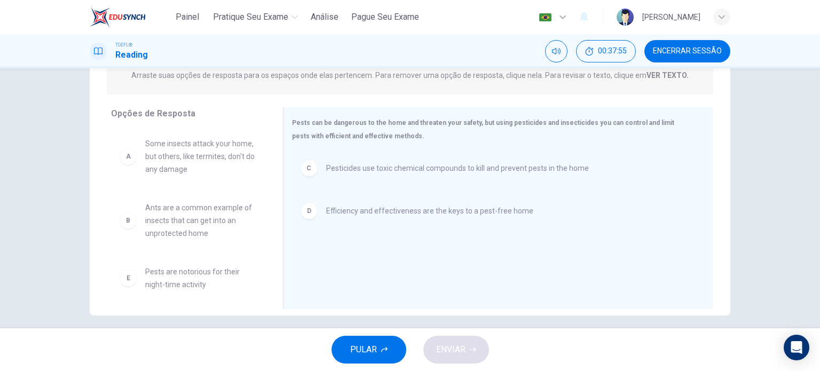
scroll to position [146, 0]
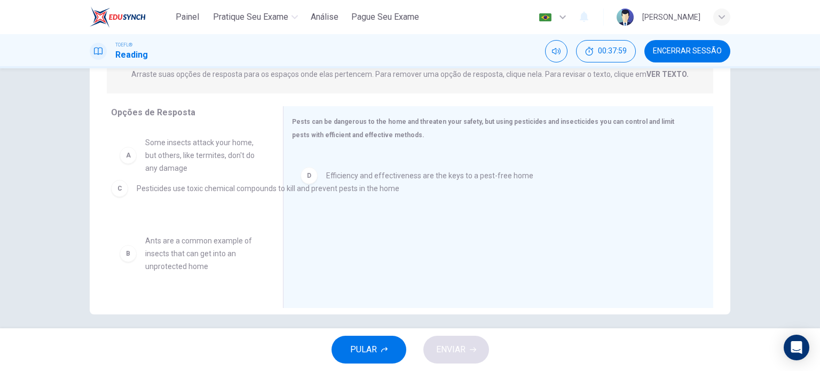
drag, startPoint x: 335, startPoint y: 177, endPoint x: 133, endPoint y: 196, distance: 202.6
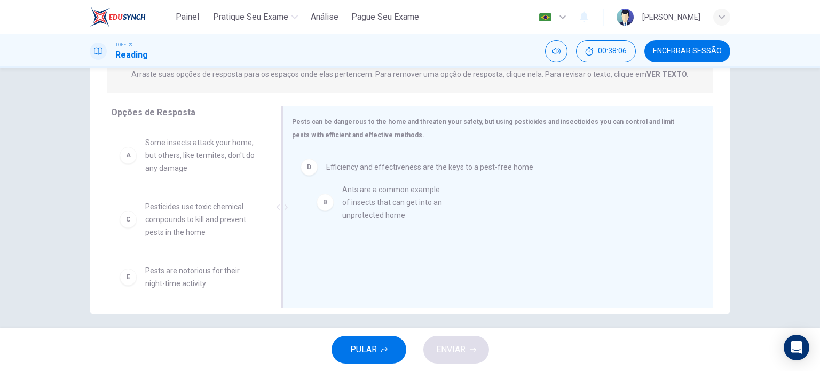
drag, startPoint x: 166, startPoint y: 226, endPoint x: 372, endPoint y: 209, distance: 206.2
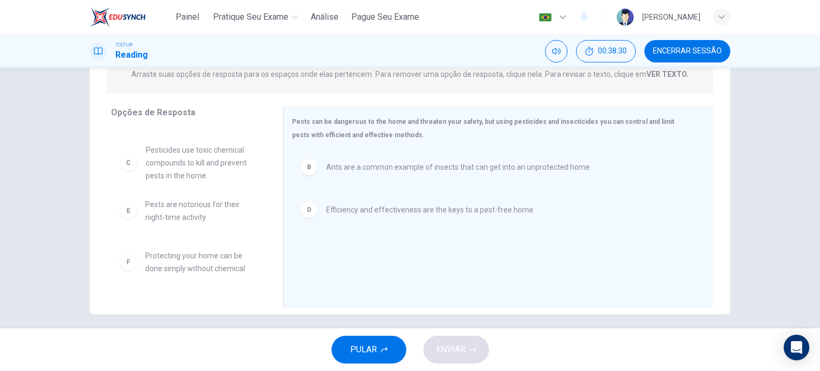
scroll to position [56, 0]
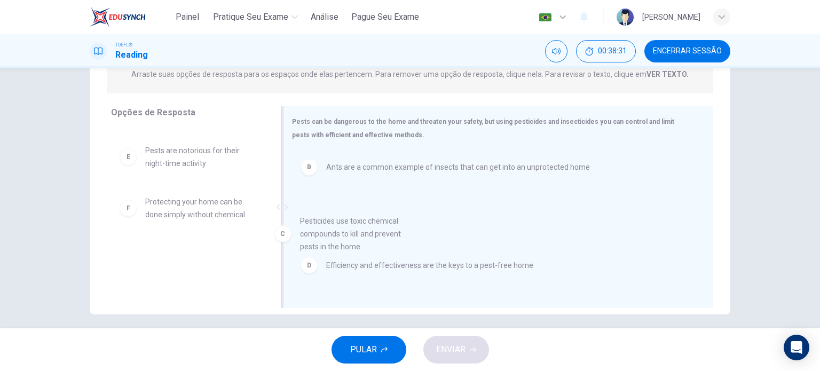
drag, startPoint x: 202, startPoint y: 171, endPoint x: 368, endPoint y: 247, distance: 182.4
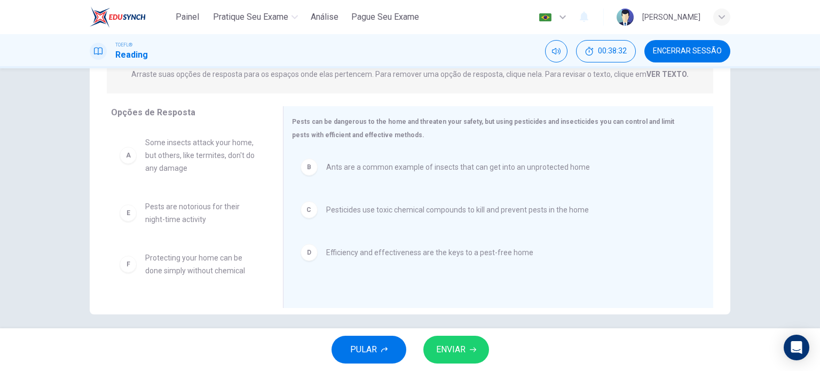
scroll to position [0, 0]
click at [457, 345] on span "ENVIAR" at bounding box center [450, 349] width 29 height 15
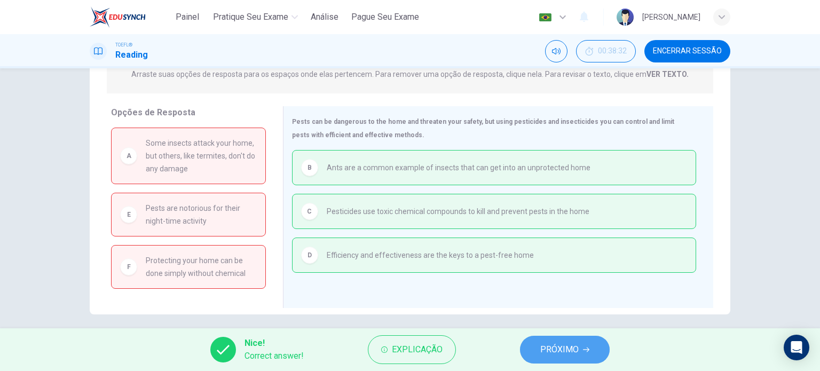
click at [576, 347] on span "PRÓXIMO" at bounding box center [559, 349] width 38 height 15
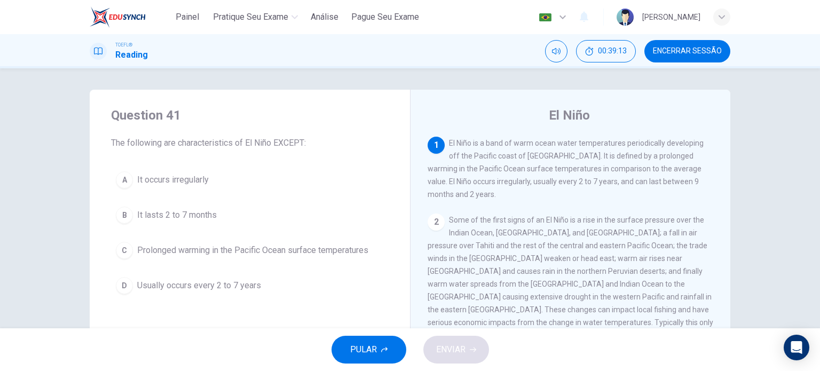
click at [128, 220] on div "B" at bounding box center [124, 215] width 17 height 17
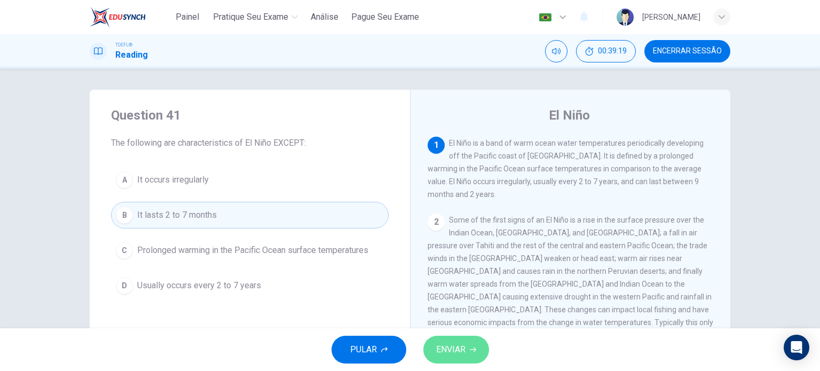
click at [459, 348] on span "ENVIAR" at bounding box center [450, 349] width 29 height 15
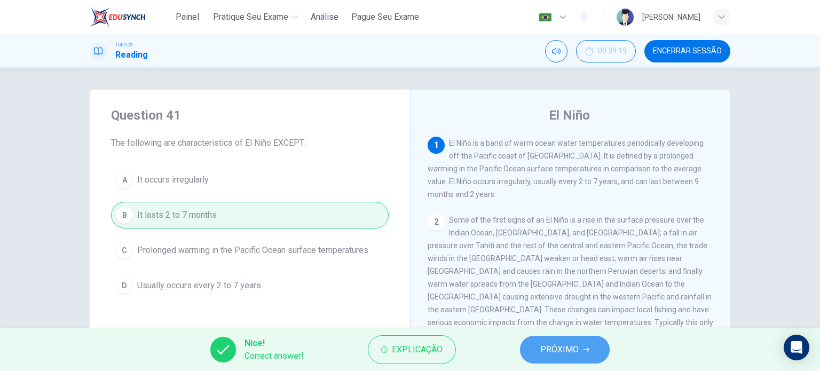
click at [554, 354] on span "PRÓXIMO" at bounding box center [559, 349] width 38 height 15
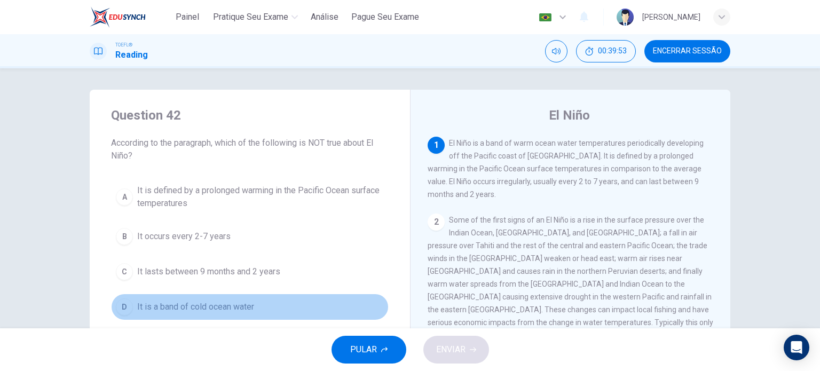
click at [122, 302] on div "D" at bounding box center [124, 306] width 17 height 17
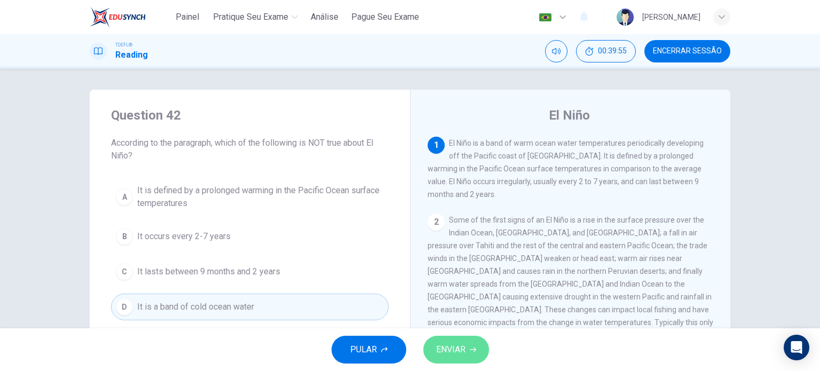
click at [450, 350] on span "ENVIAR" at bounding box center [450, 349] width 29 height 15
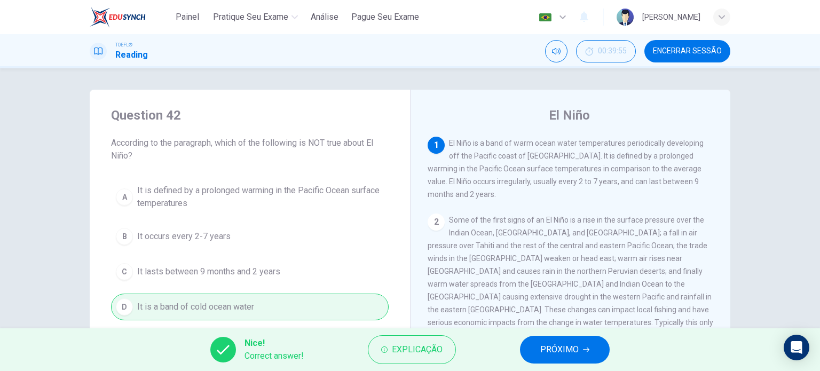
click at [566, 356] on span "PRÓXIMO" at bounding box center [559, 349] width 38 height 15
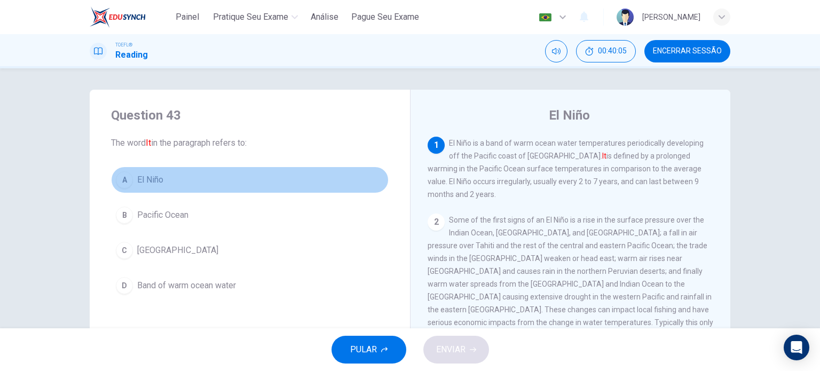
click at [122, 183] on div "A" at bounding box center [124, 179] width 17 height 17
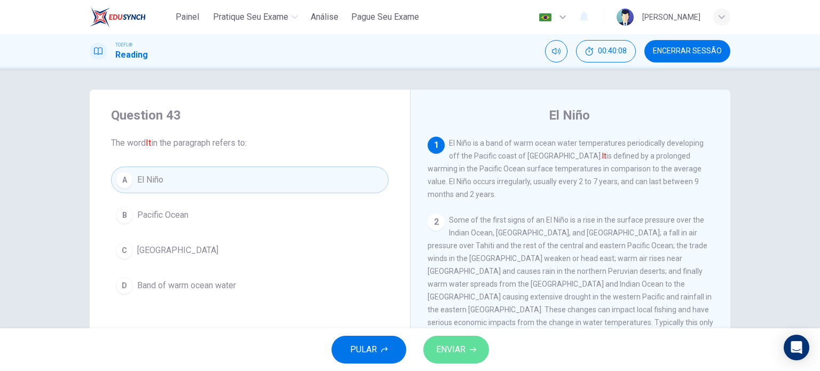
click at [456, 354] on span "ENVIAR" at bounding box center [450, 349] width 29 height 15
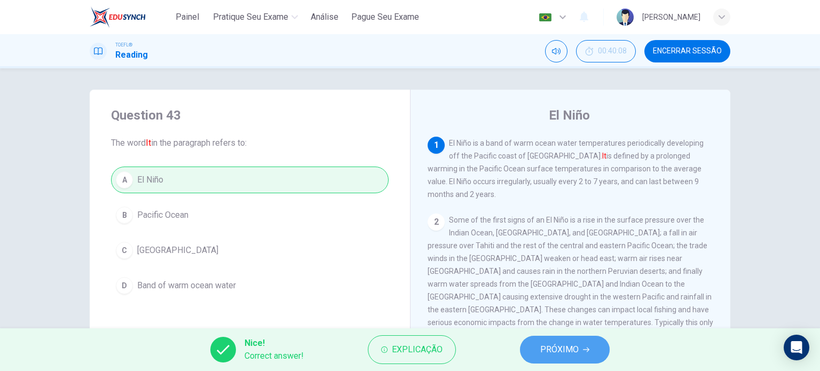
click at [552, 354] on span "PRÓXIMO" at bounding box center [559, 349] width 38 height 15
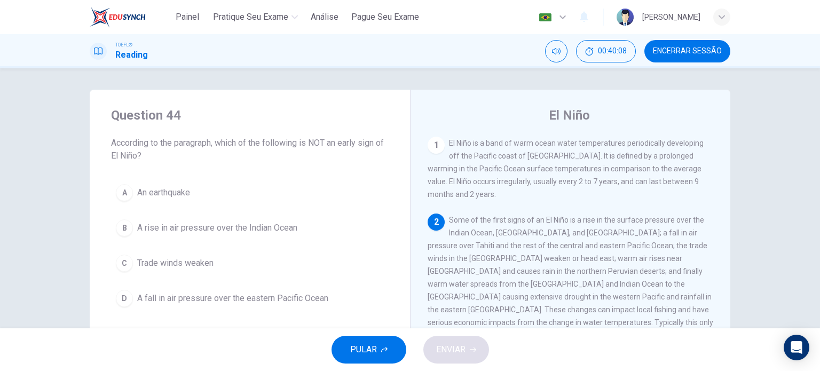
scroll to position [79, 0]
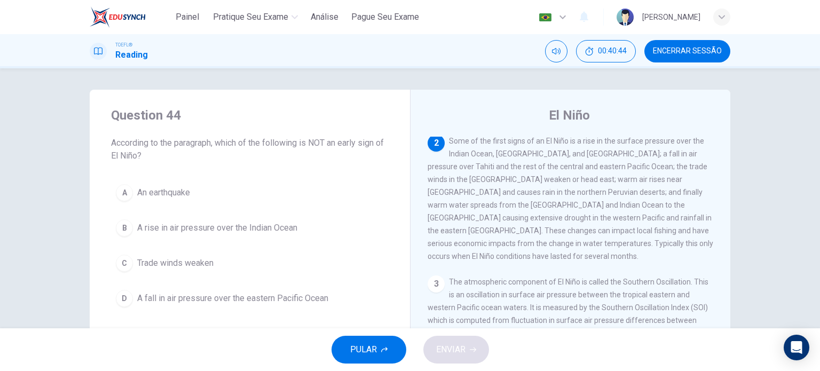
click at [128, 187] on div "A" at bounding box center [124, 192] width 17 height 17
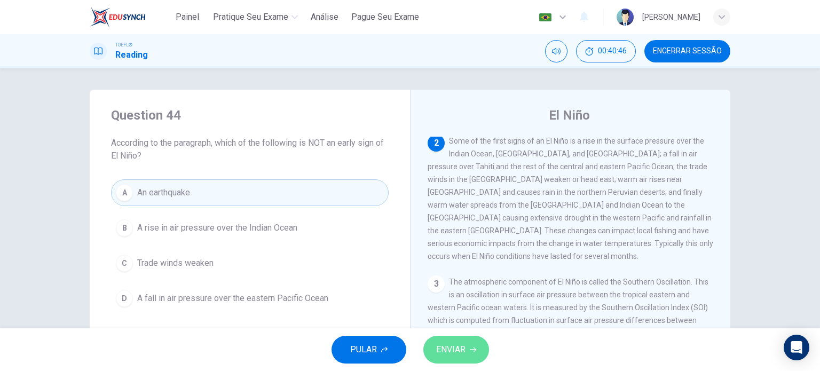
click at [445, 354] on span "ENVIAR" at bounding box center [450, 349] width 29 height 15
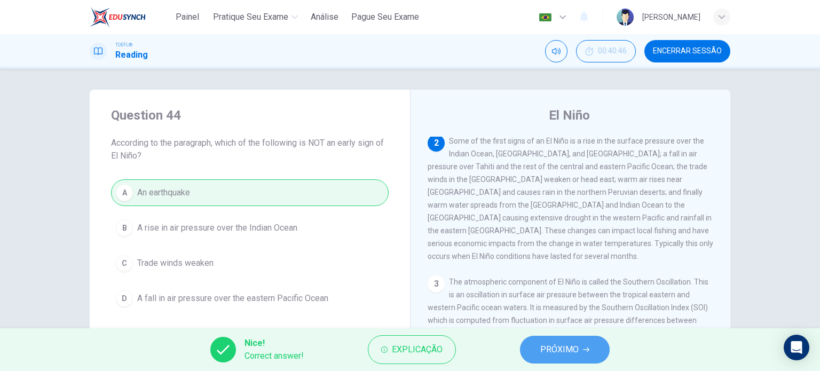
click at [554, 348] on span "PRÓXIMO" at bounding box center [559, 349] width 38 height 15
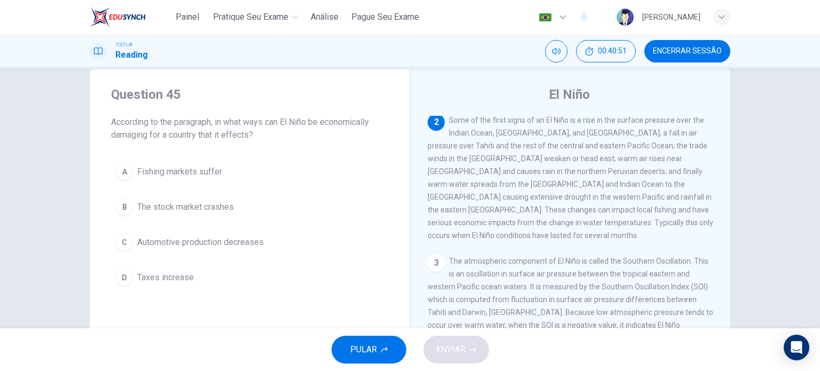
scroll to position [21, 0]
click at [679, 59] on button "Encerrar Sessão" at bounding box center [687, 51] width 86 height 22
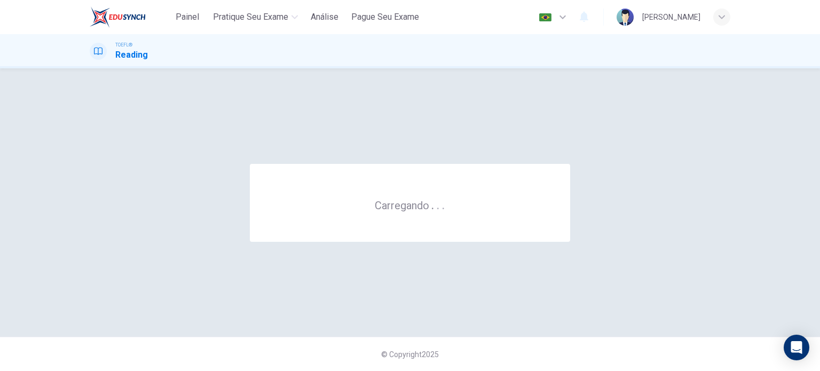
scroll to position [0, 0]
